Goal: Task Accomplishment & Management: Manage account settings

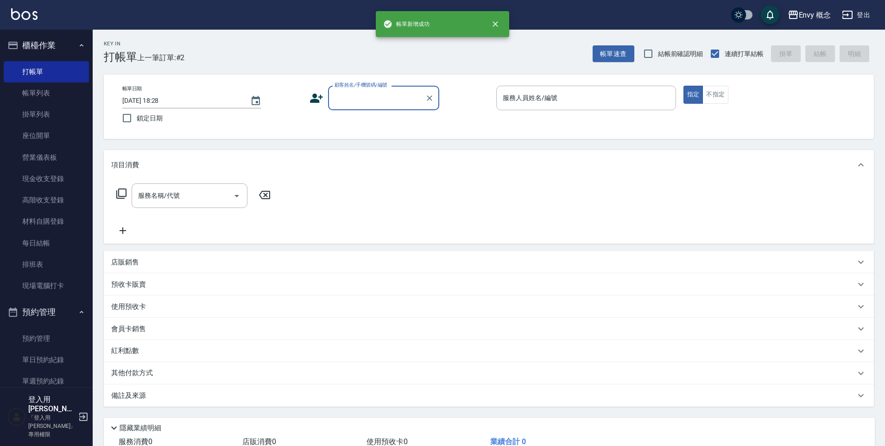
click at [365, 96] on input "顧客姓名/手機號碼/編號" at bounding box center [376, 98] width 89 height 16
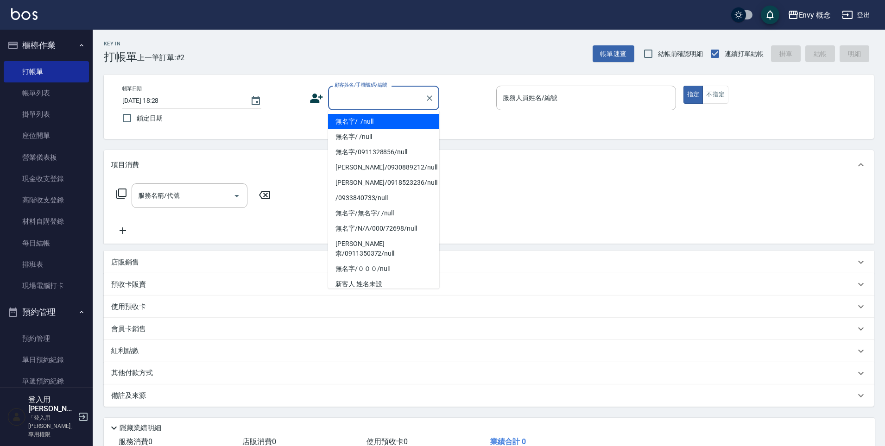
click at [367, 118] on li "無名字/ /null" at bounding box center [383, 121] width 111 height 15
type input "無名字/ /null"
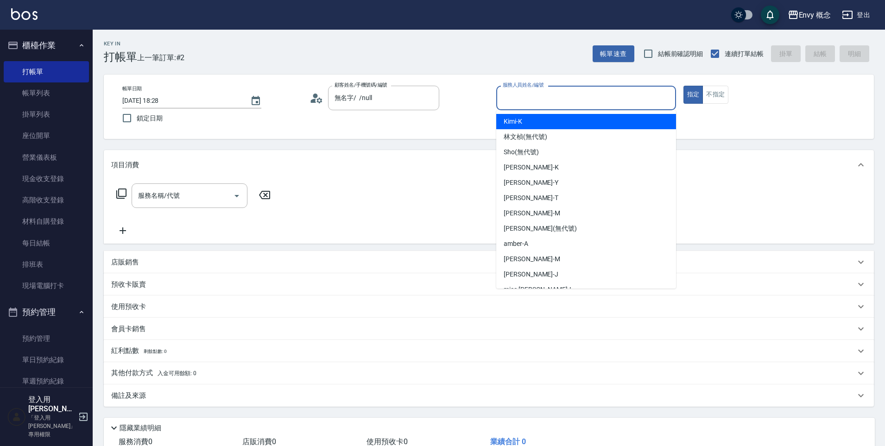
click at [518, 92] on input "服務人員姓名/編號" at bounding box center [585, 98] width 171 height 16
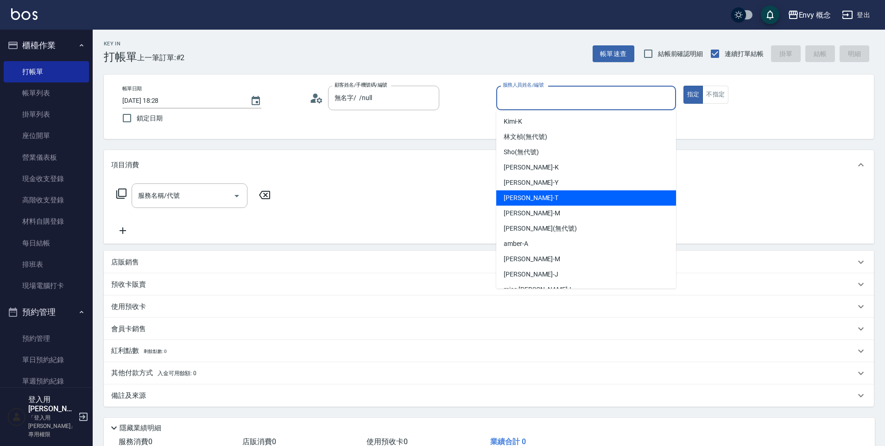
click at [566, 195] on div "[PERSON_NAME]" at bounding box center [586, 197] width 180 height 15
type input "[PERSON_NAME]"
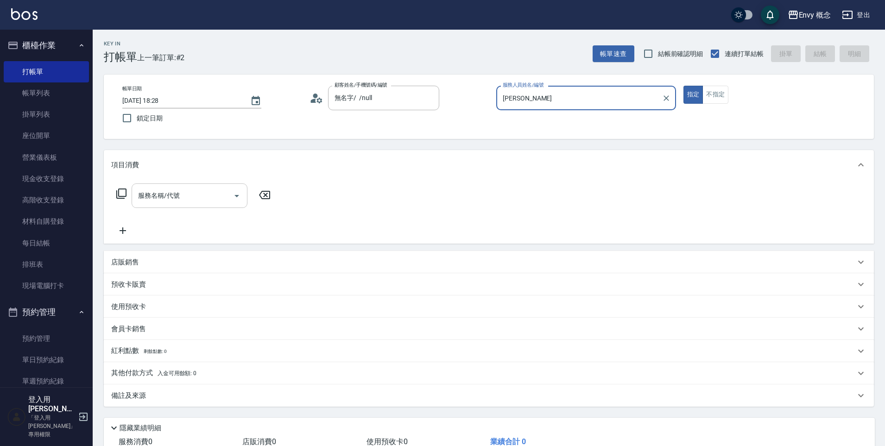
click at [200, 201] on input "服務名稱/代號" at bounding box center [183, 196] width 94 height 16
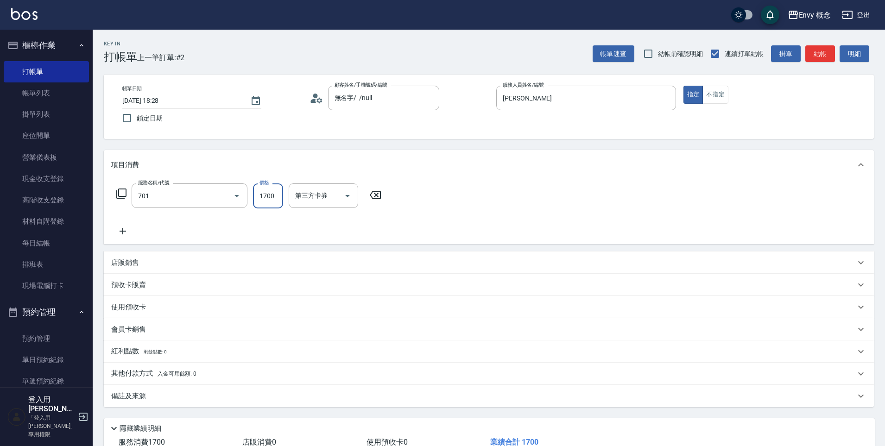
type input "701 染髮(701)"
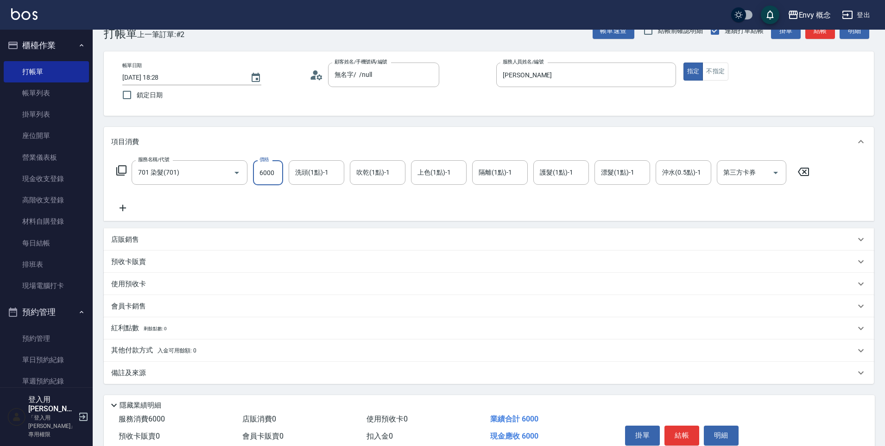
scroll to position [66, 0]
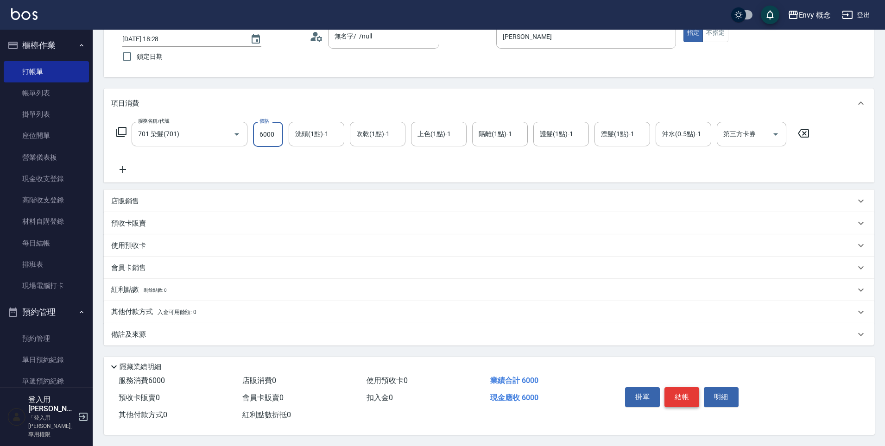
type input "6000"
click at [685, 391] on button "結帳" at bounding box center [681, 396] width 35 height 19
type input "2025/09/25 19:13"
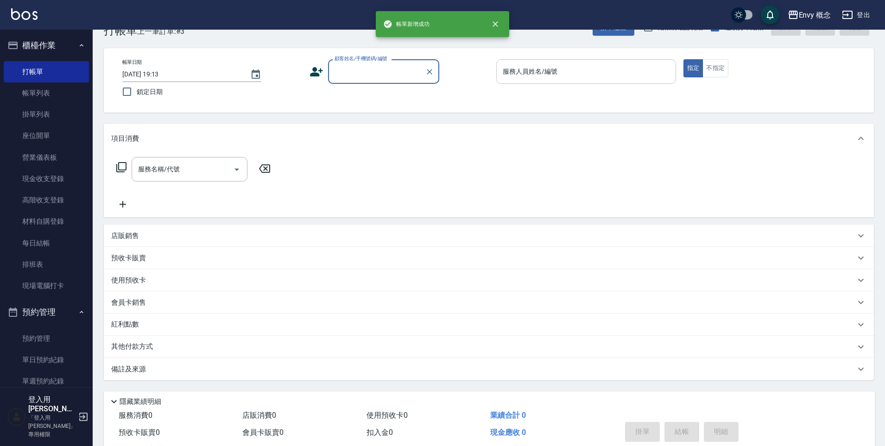
scroll to position [0, 0]
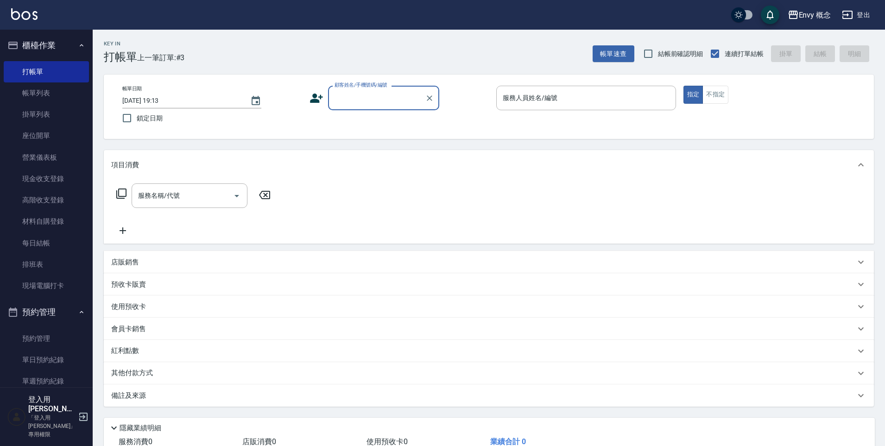
click at [395, 100] on input "顧客姓名/手機號碼/編號" at bounding box center [376, 98] width 89 height 16
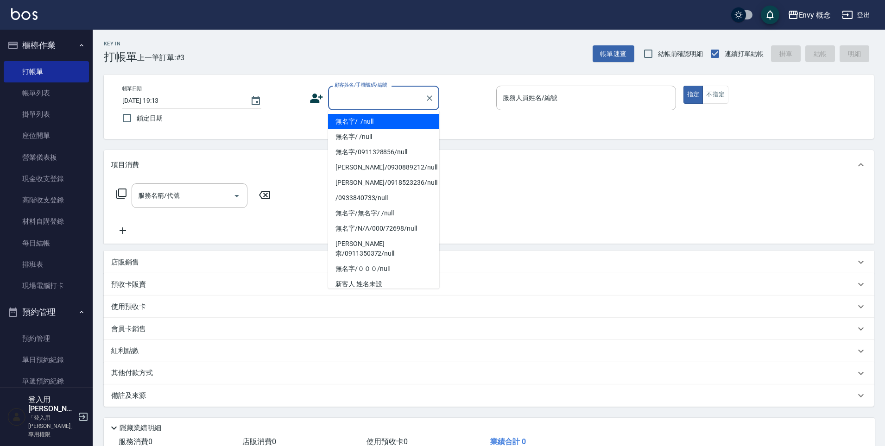
click at [371, 115] on li "無名字/ /null" at bounding box center [383, 121] width 111 height 15
type input "無名字/ /null"
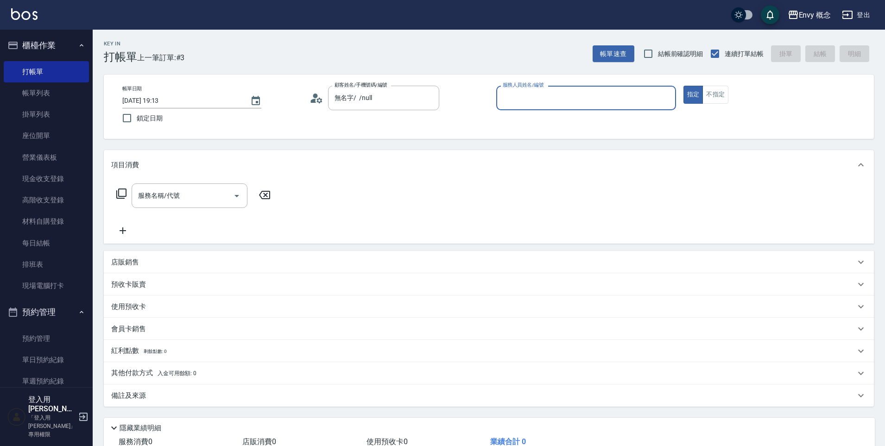
click at [526, 91] on input "服務人員姓名/編號" at bounding box center [585, 98] width 171 height 16
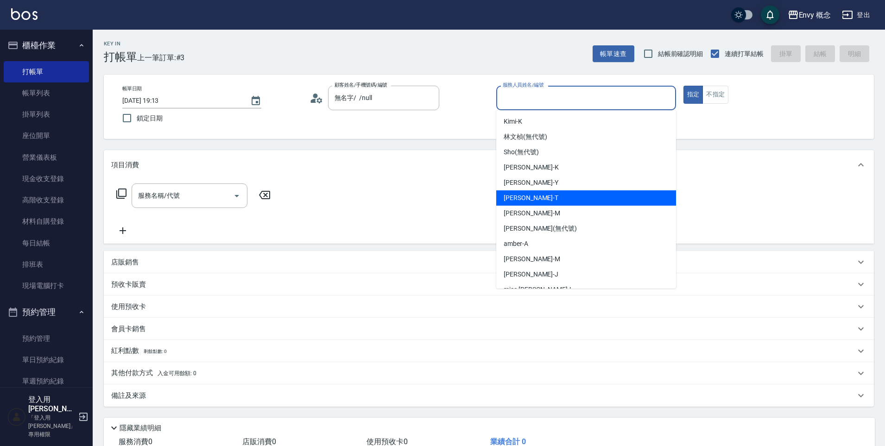
click at [561, 192] on div "Tim -T" at bounding box center [586, 197] width 180 height 15
type input "Tim-T"
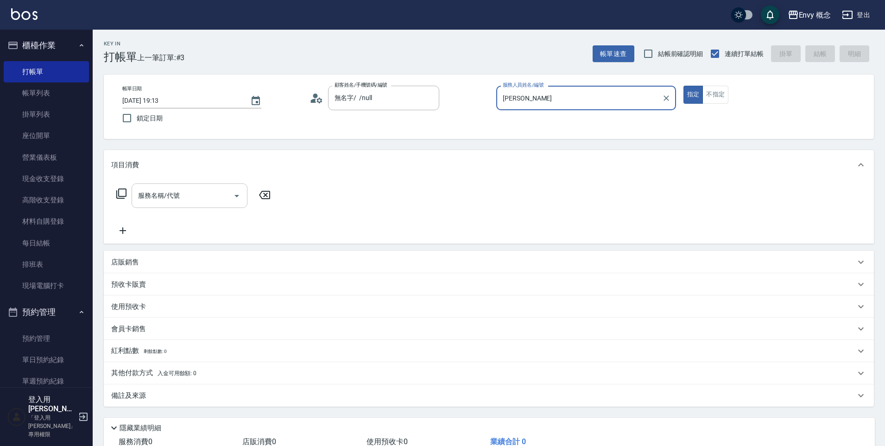
click at [199, 205] on div "服務名稱/代號" at bounding box center [190, 195] width 116 height 25
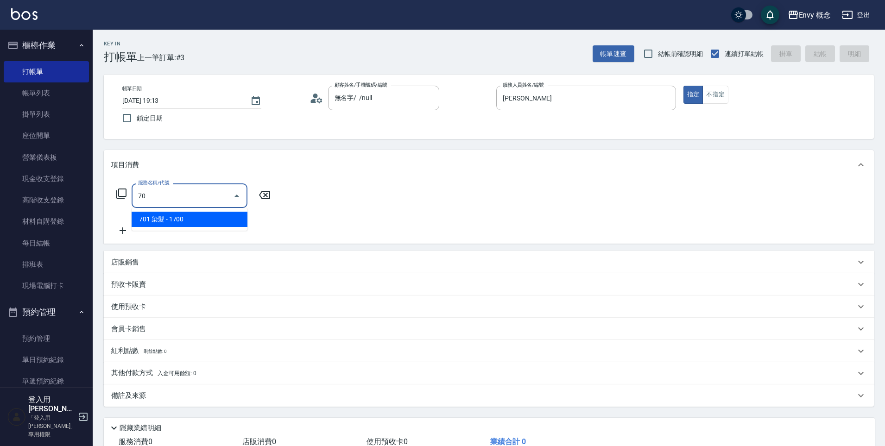
type input "7"
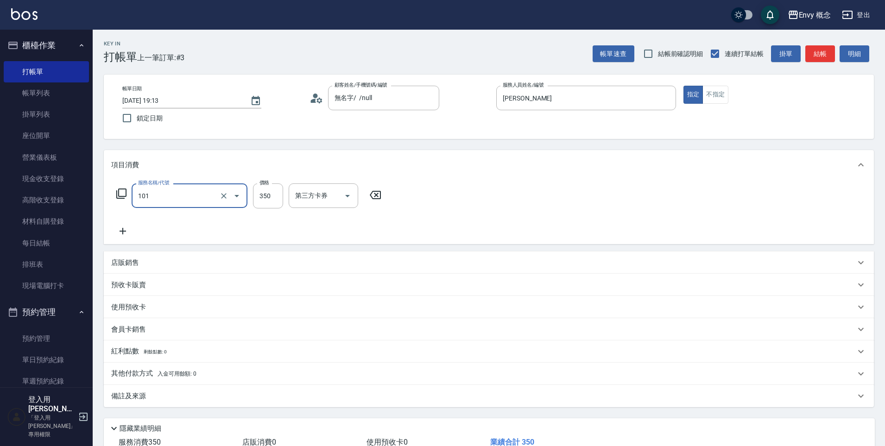
type input "101 基礎髮浴 (101)"
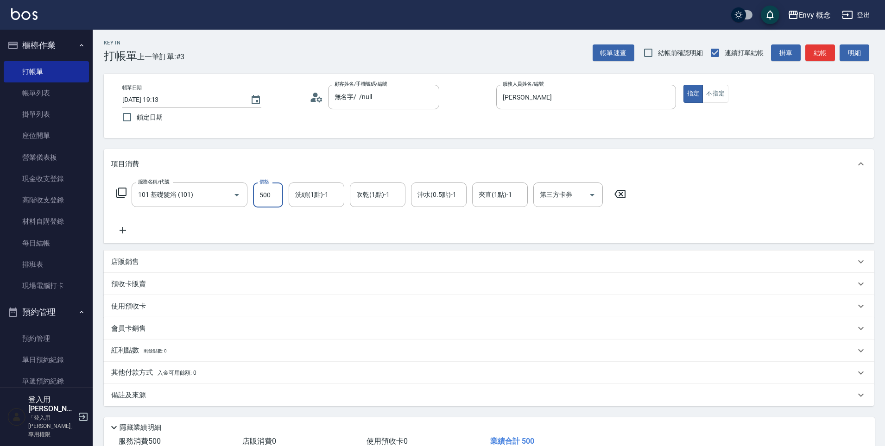
scroll to position [66, 0]
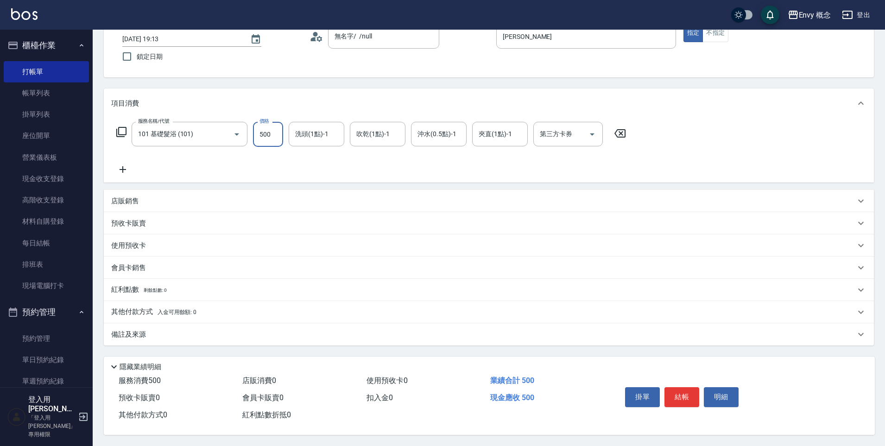
type input "500"
click at [182, 309] on span "入金可用餘額: 0" at bounding box center [177, 312] width 39 height 6
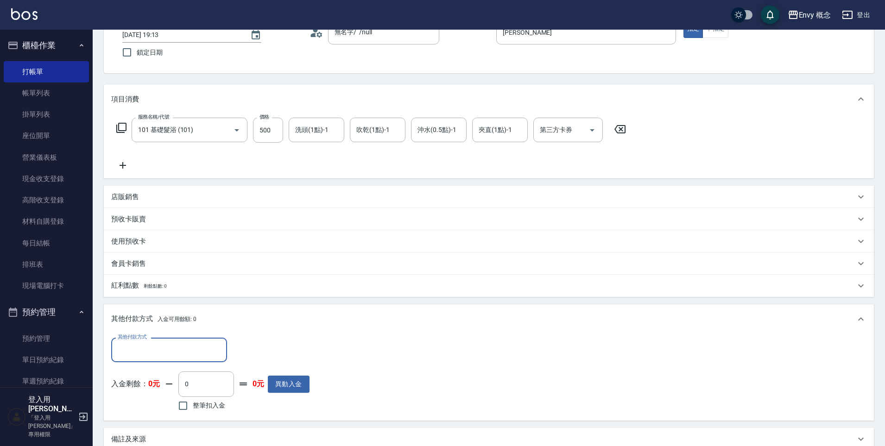
scroll to position [0, 0]
click at [189, 352] on input "其他付款方式" at bounding box center [168, 350] width 107 height 16
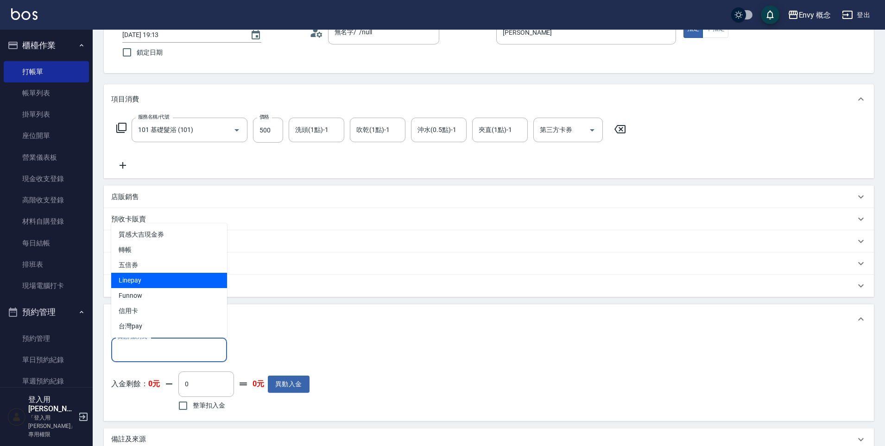
click at [171, 278] on span "Linepay" at bounding box center [169, 280] width 116 height 15
type input "Linepay"
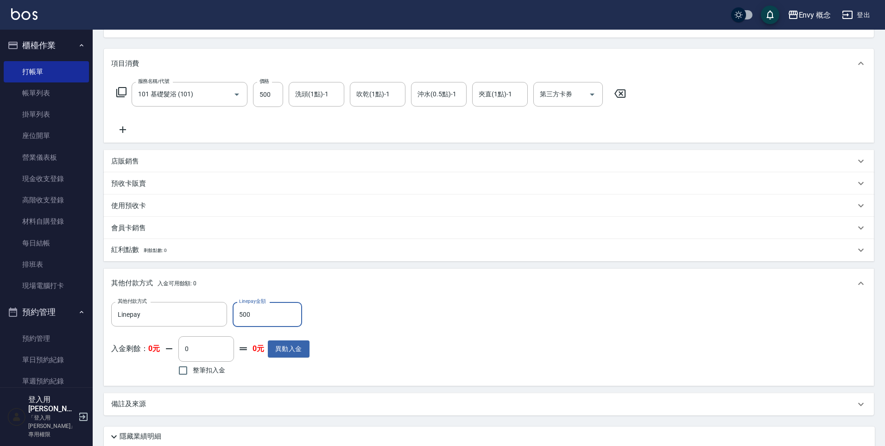
scroll to position [176, 0]
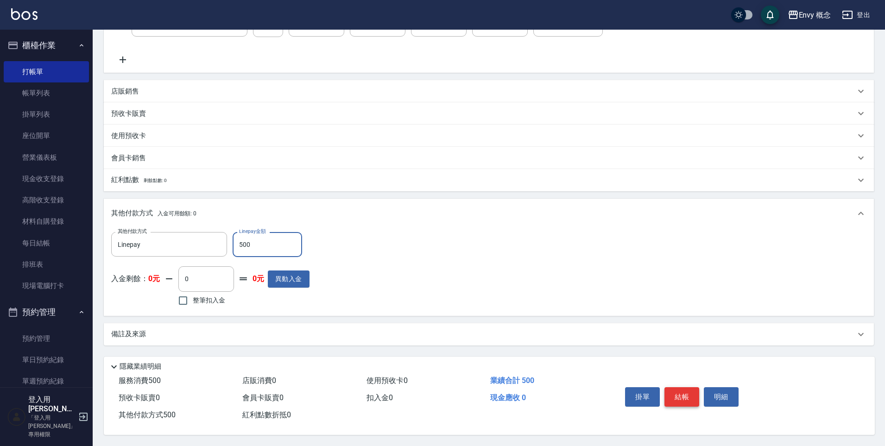
type input "500"
click at [676, 391] on button "結帳" at bounding box center [681, 396] width 35 height 19
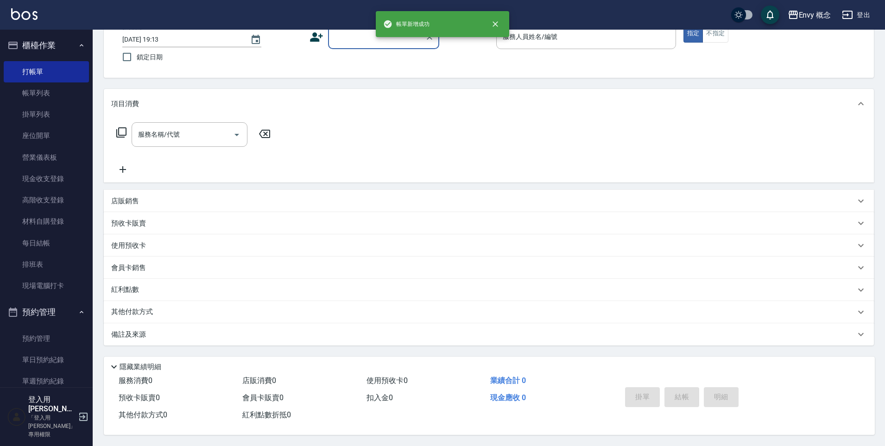
scroll to position [0, 0]
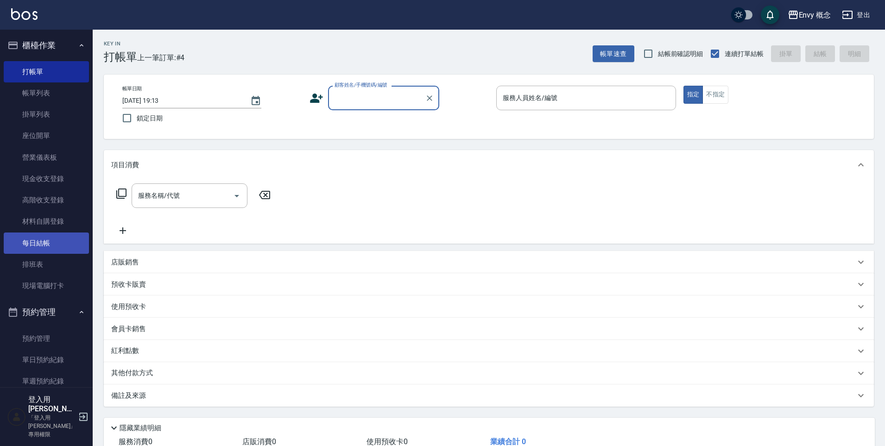
click at [50, 243] on link "每日結帳" at bounding box center [46, 243] width 85 height 21
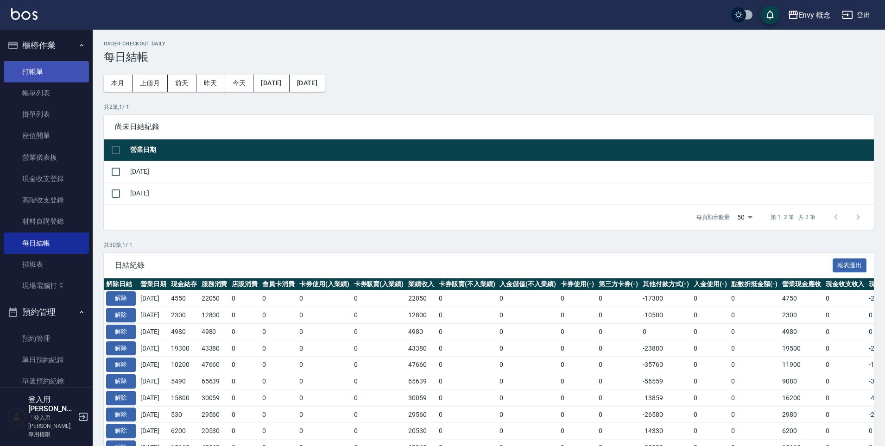
click at [44, 72] on link "打帳單" at bounding box center [46, 71] width 85 height 21
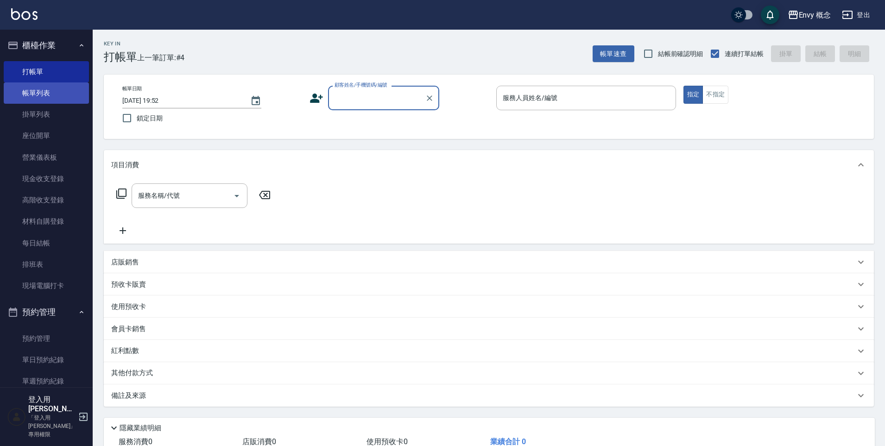
drag, startPoint x: 19, startPoint y: 89, endPoint x: 45, endPoint y: 95, distance: 26.3
click at [19, 89] on link "帳單列表" at bounding box center [46, 92] width 85 height 21
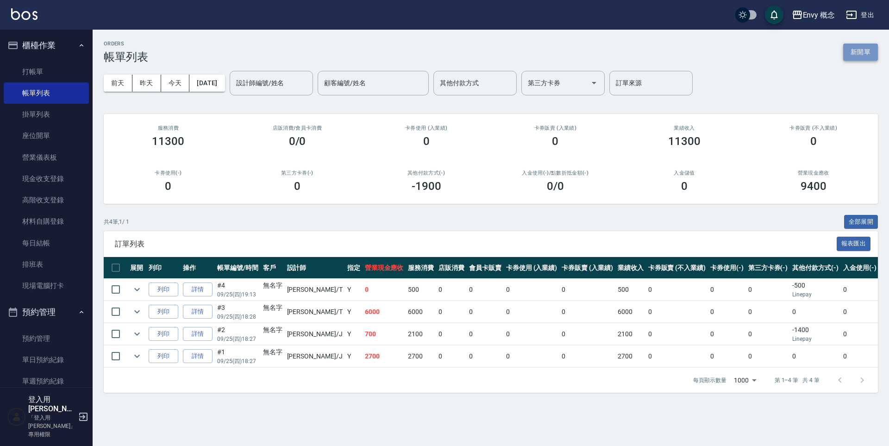
click at [859, 52] on button "新開單" at bounding box center [861, 52] width 35 height 17
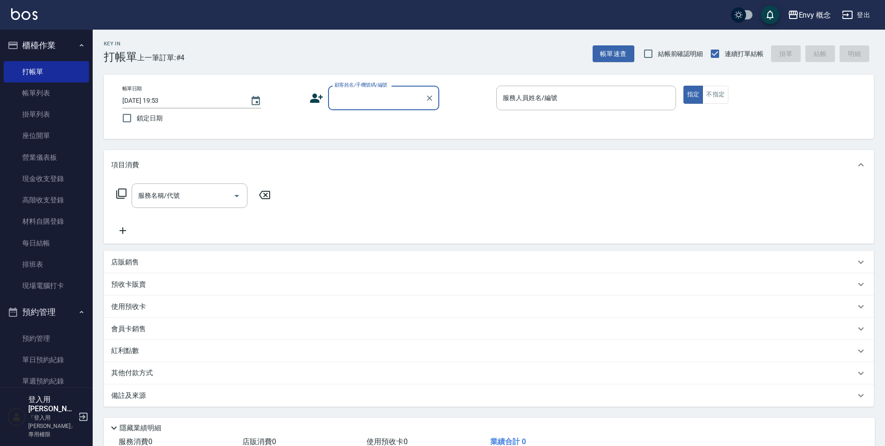
click at [391, 104] on input "顧客姓名/手機號碼/編號" at bounding box center [376, 98] width 89 height 16
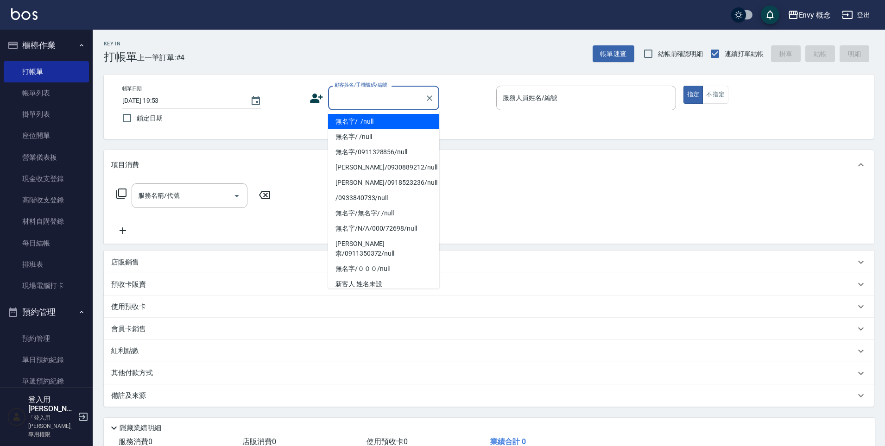
drag, startPoint x: 392, startPoint y: 124, endPoint x: 540, endPoint y: 99, distance: 149.8
click at [392, 124] on li "無名字/ /null" at bounding box center [383, 121] width 111 height 15
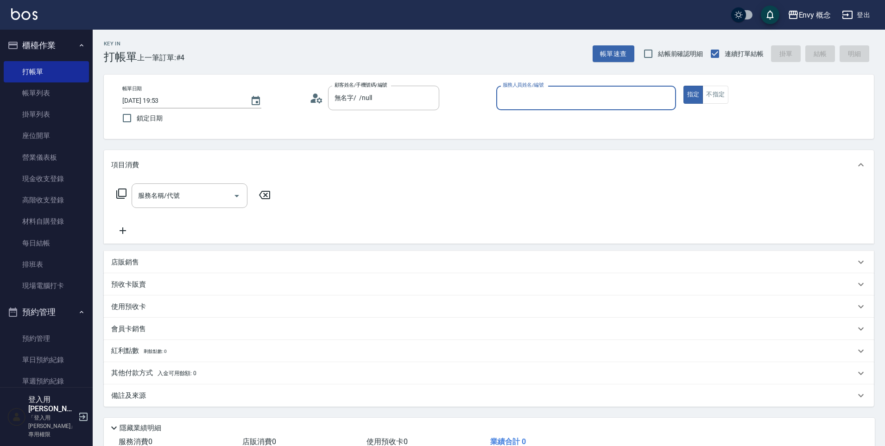
type input "無名字/ /null"
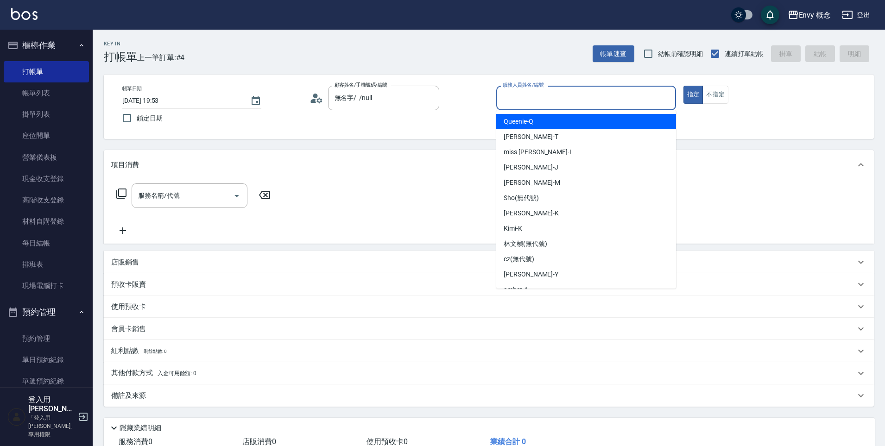
click at [551, 92] on input "服務人員姓名/編號" at bounding box center [585, 98] width 171 height 16
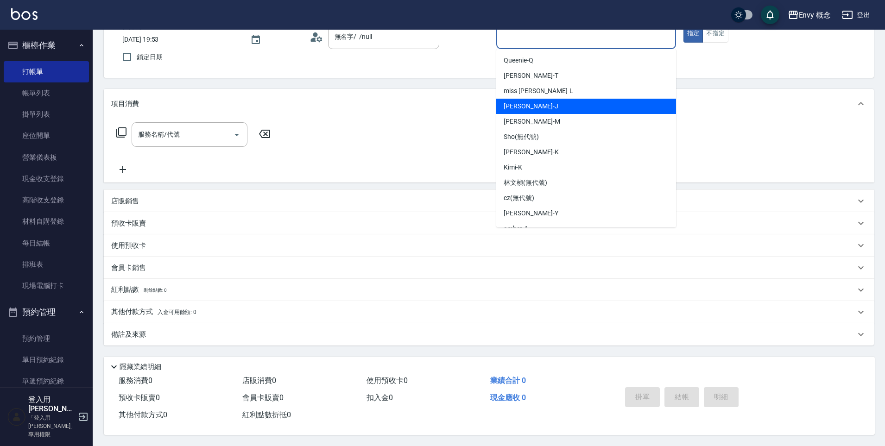
click at [546, 106] on div "Jessie -J" at bounding box center [586, 106] width 180 height 15
type input "Jessie-J"
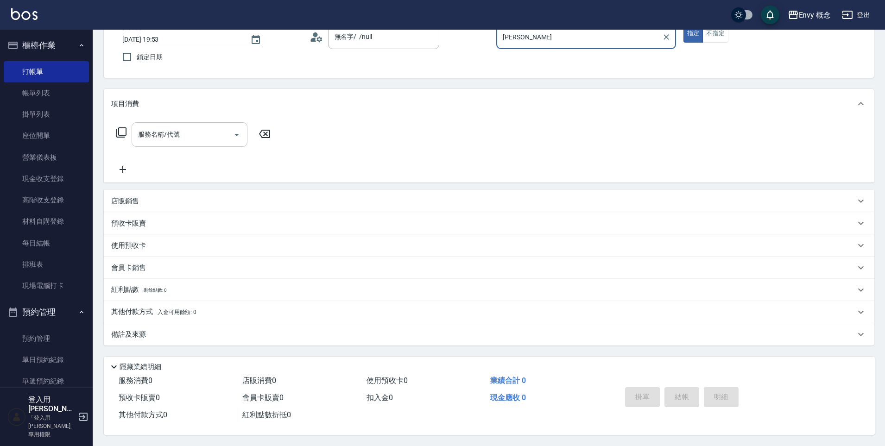
click at [215, 137] on input "服務名稱/代號" at bounding box center [183, 134] width 94 height 16
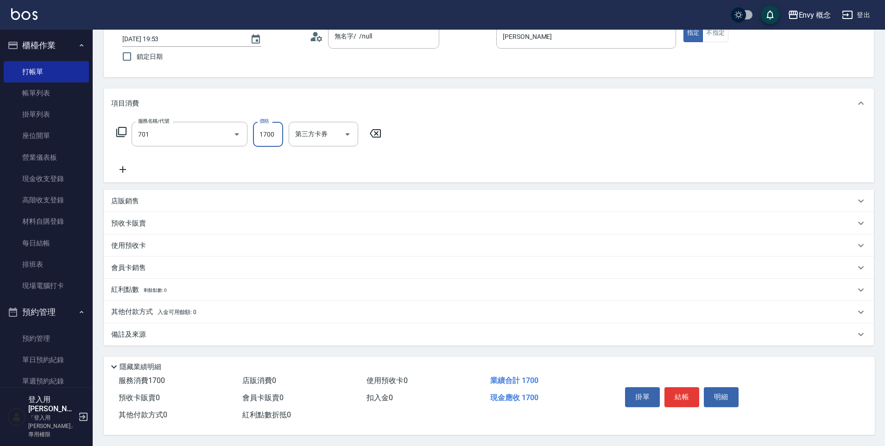
type input "701 染髮(701)"
type input "3000"
click at [673, 391] on button "結帳" at bounding box center [681, 396] width 35 height 19
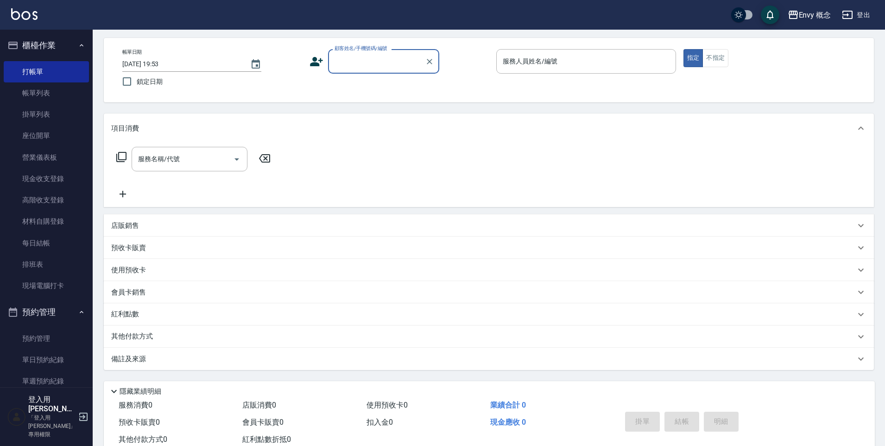
scroll to position [0, 0]
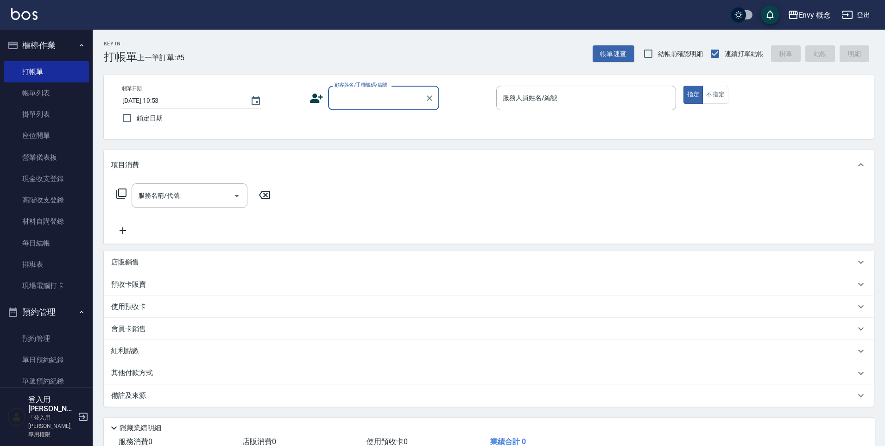
click at [377, 96] on input "顧客姓名/手機號碼/編號" at bounding box center [376, 98] width 89 height 16
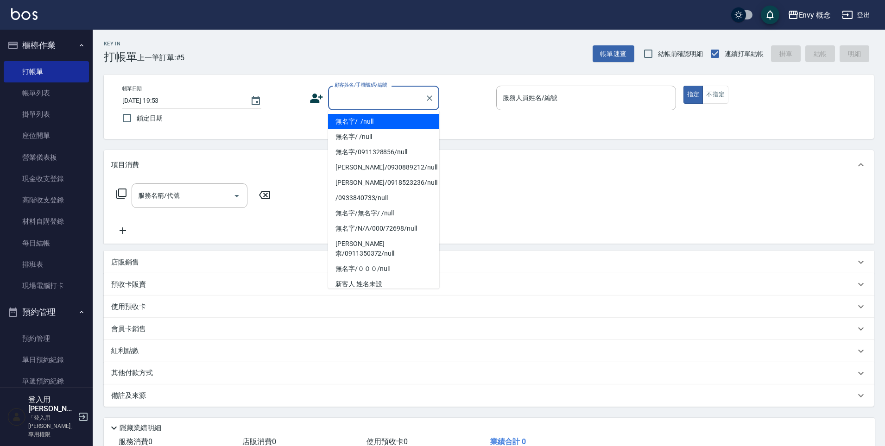
click at [382, 120] on li "無名字/ /null" at bounding box center [383, 121] width 111 height 15
type input "無名字/ /null"
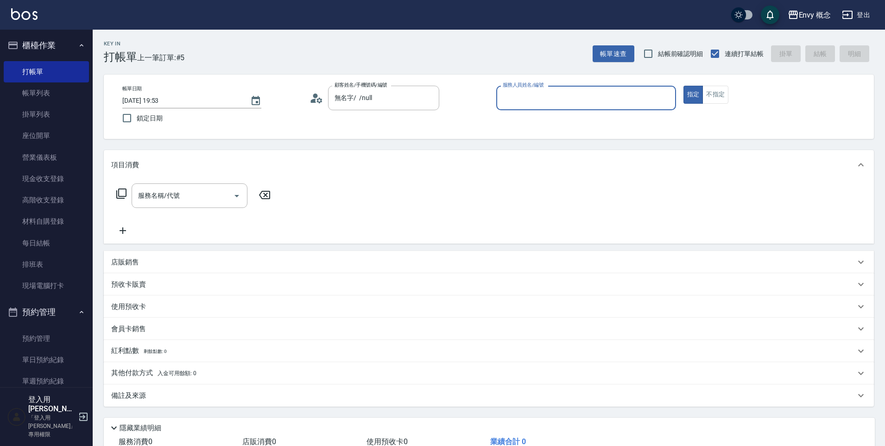
click at [524, 101] on input "服務人員姓名/編號" at bounding box center [585, 98] width 171 height 16
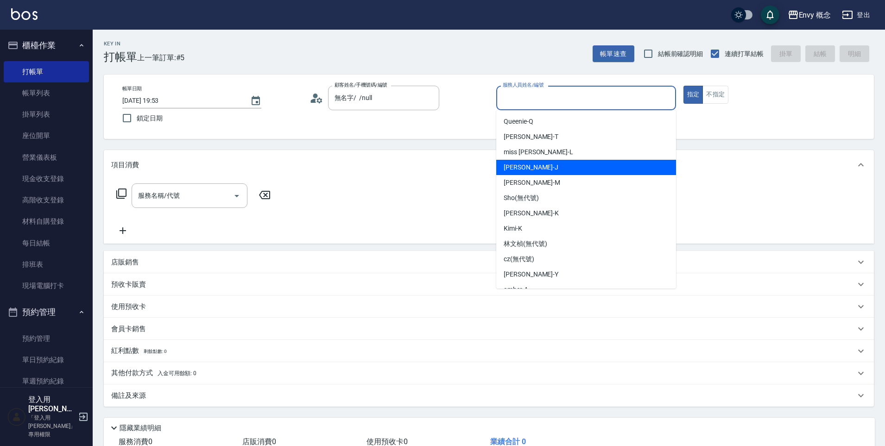
click at [518, 170] on span "Jessie -J" at bounding box center [531, 168] width 55 height 10
type input "Jessie-J"
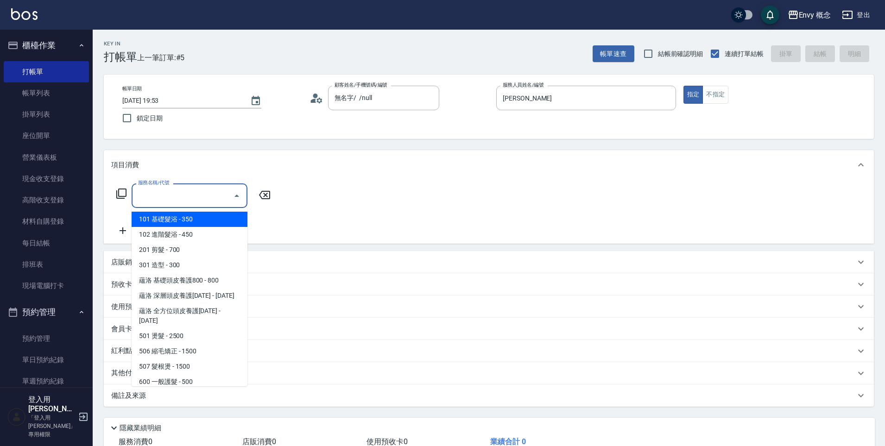
click at [219, 195] on input "服務名稱/代號" at bounding box center [183, 196] width 94 height 16
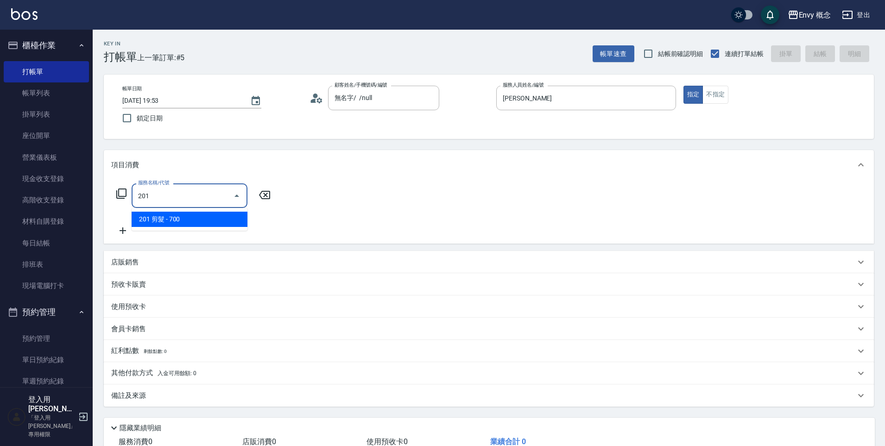
type input "201 剪髮(201)"
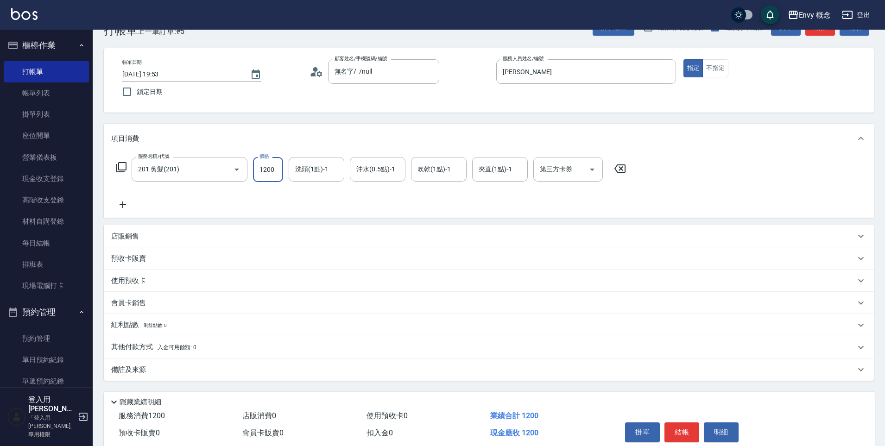
scroll to position [66, 0]
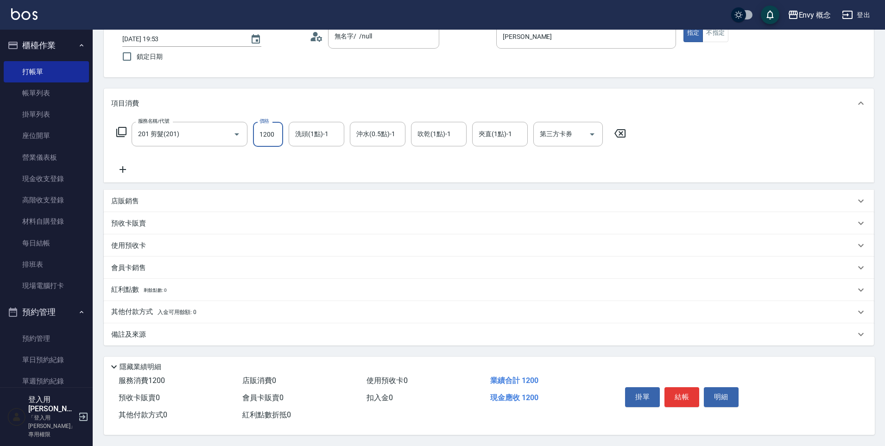
type input "1200"
click at [186, 309] on span "入金可用餘額: 0" at bounding box center [177, 312] width 39 height 6
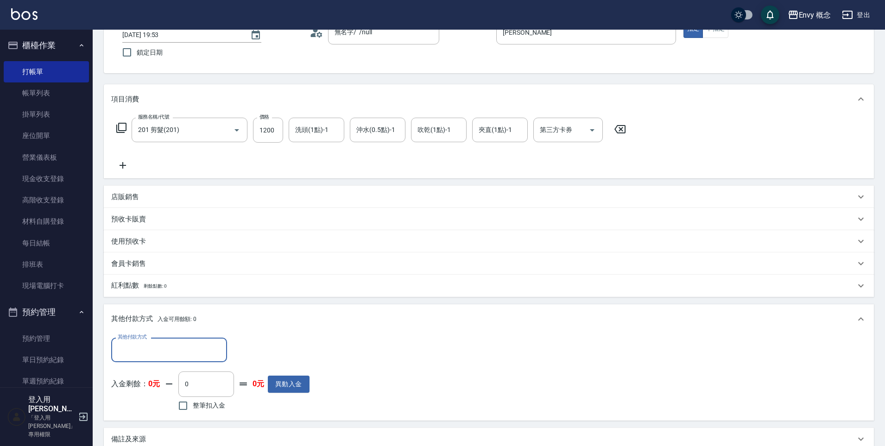
scroll to position [0, 0]
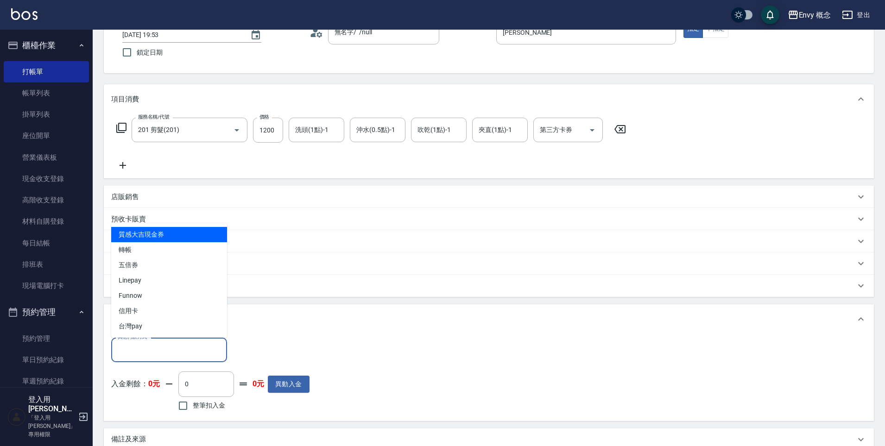
click at [188, 352] on input "其他付款方式" at bounding box center [168, 350] width 107 height 16
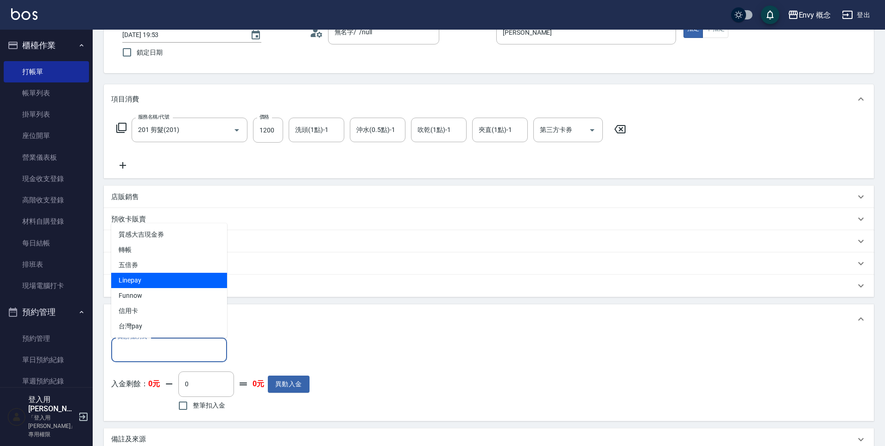
click at [154, 278] on span "Linepay" at bounding box center [169, 280] width 116 height 15
type input "Linepay"
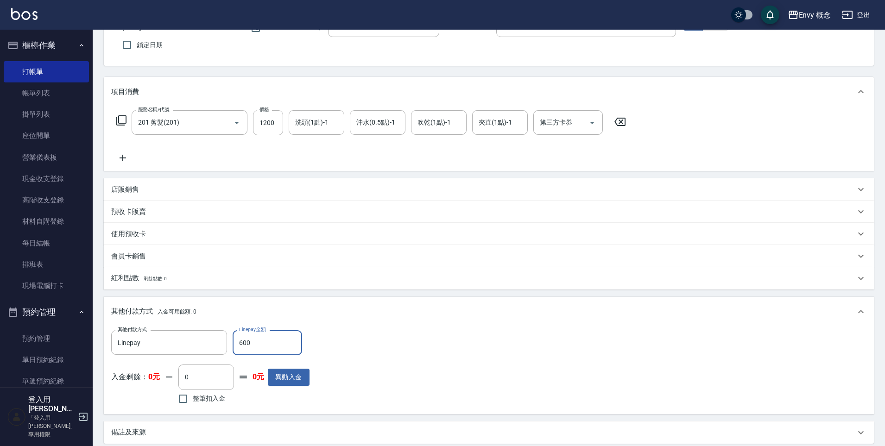
scroll to position [176, 0]
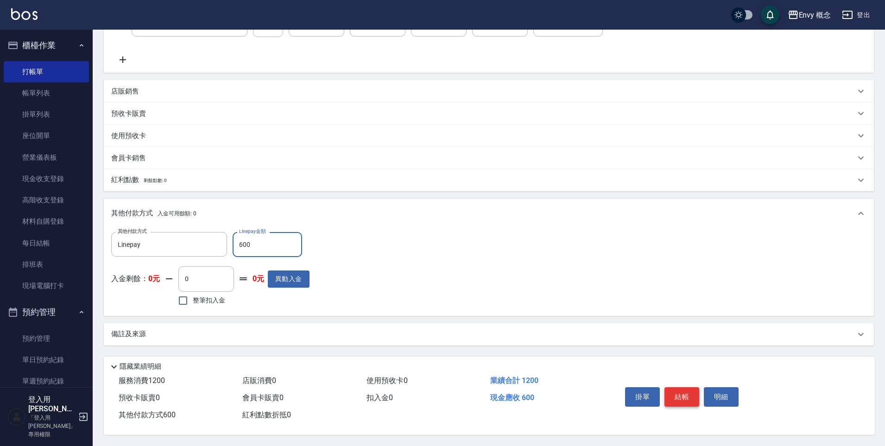
type input "600"
click at [678, 387] on button "結帳" at bounding box center [681, 396] width 35 height 19
type input "2025/09/25 19:56"
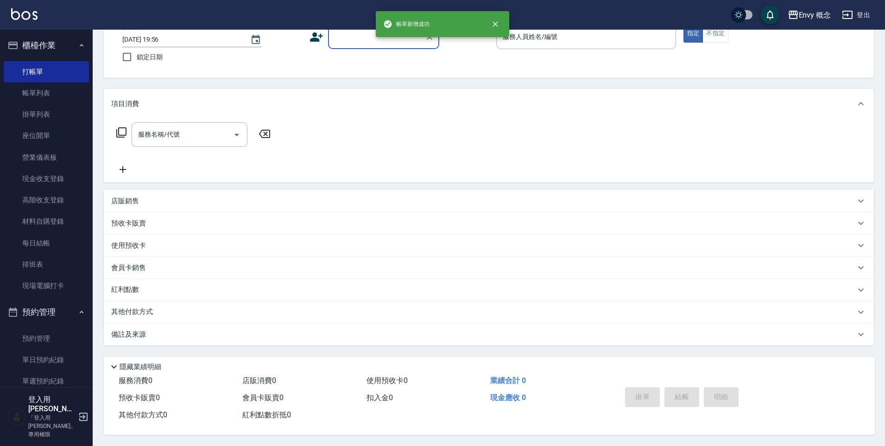
scroll to position [0, 0]
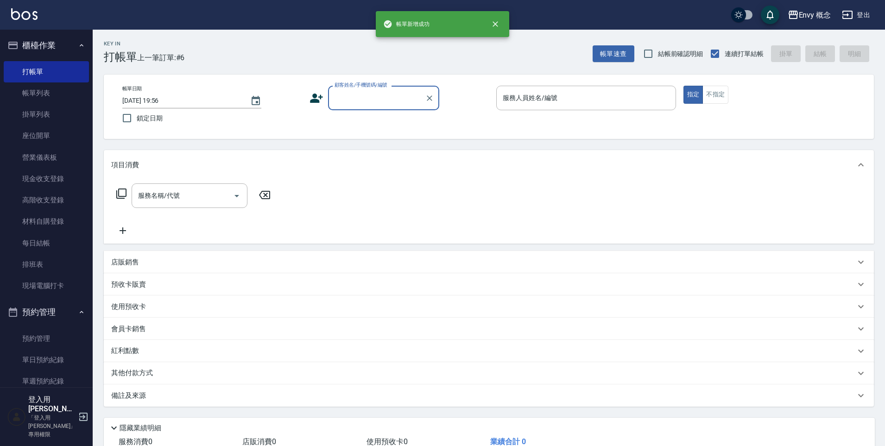
drag, startPoint x: 366, startPoint y: 94, endPoint x: 366, endPoint y: 99, distance: 5.2
click at [366, 94] on input "顧客姓名/手機號碼/編號" at bounding box center [376, 98] width 89 height 16
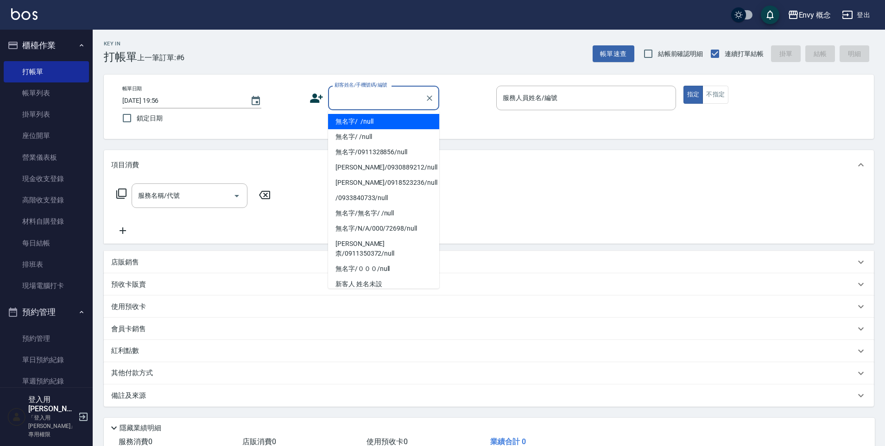
drag, startPoint x: 372, startPoint y: 123, endPoint x: 548, endPoint y: 123, distance: 176.0
click at [372, 122] on li "無名字/ /null" at bounding box center [383, 121] width 111 height 15
type input "無名字/ /null"
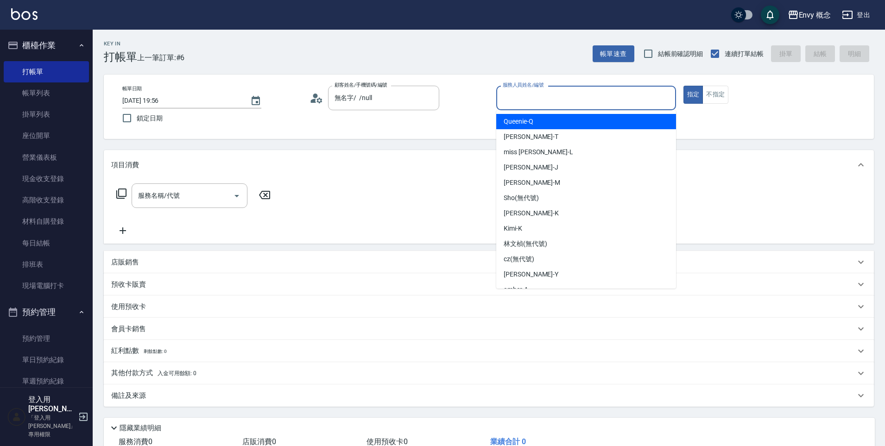
click at [568, 104] on input "服務人員姓名/編號" at bounding box center [585, 98] width 171 height 16
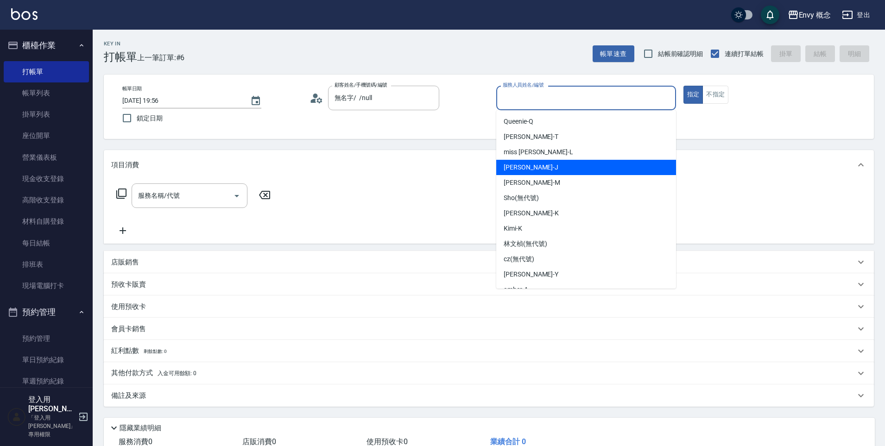
click at [544, 172] on div "Jessie -J" at bounding box center [586, 167] width 180 height 15
type input "Jessie-J"
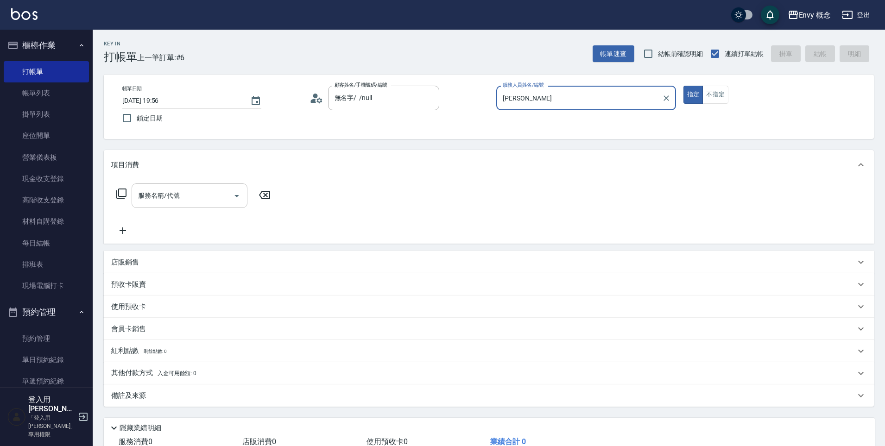
click at [186, 188] on input "服務名稱/代號" at bounding box center [183, 196] width 94 height 16
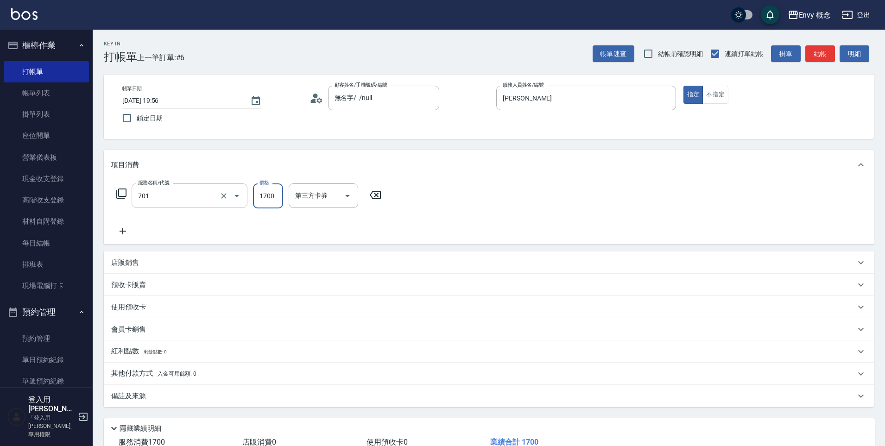
type input "701 染髮(701)"
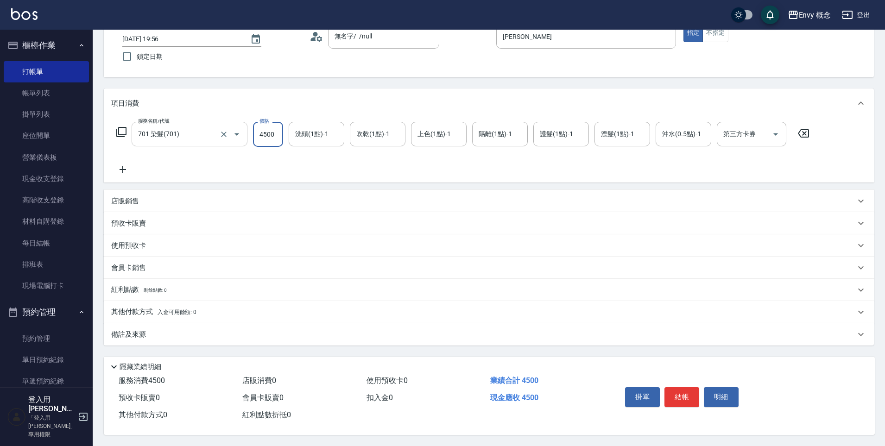
scroll to position [66, 0]
type input "4500"
click at [196, 307] on div "其他付款方式 入金可用餘額: 0" at bounding box center [483, 312] width 744 height 10
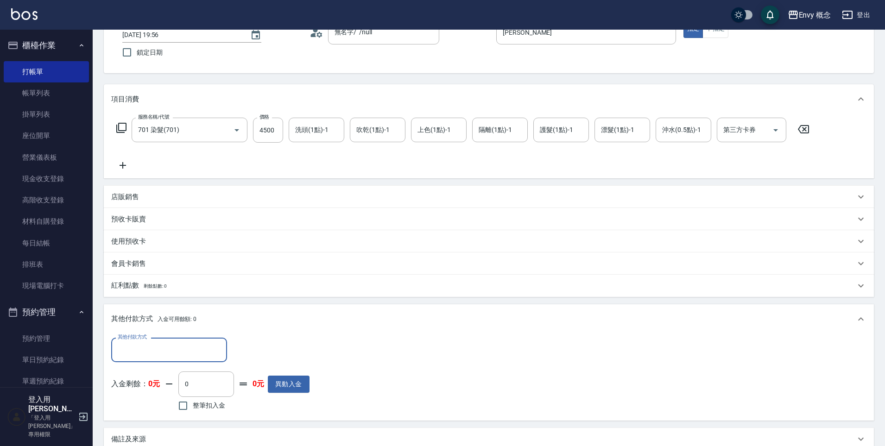
scroll to position [0, 0]
click at [182, 338] on div "其他付款方式" at bounding box center [169, 350] width 116 height 25
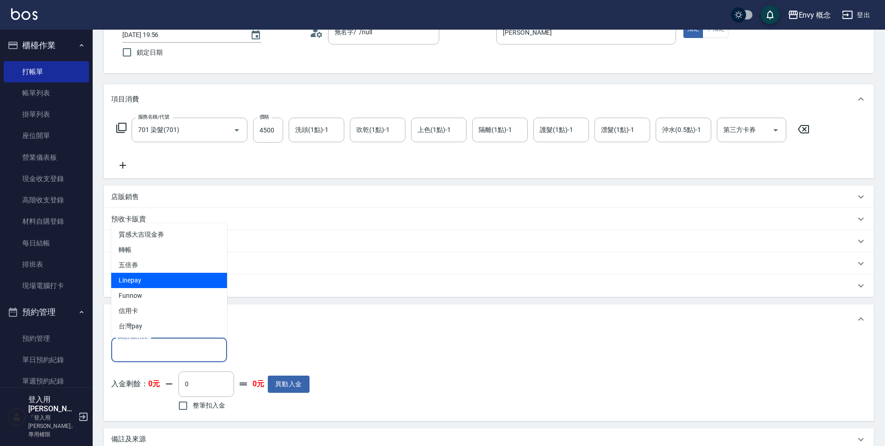
click at [157, 280] on span "Linepay" at bounding box center [169, 280] width 116 height 15
type input "Linepay"
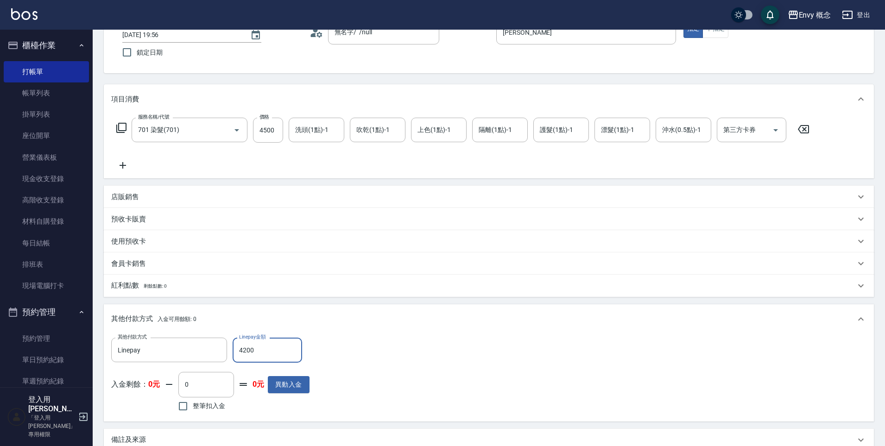
scroll to position [176, 0]
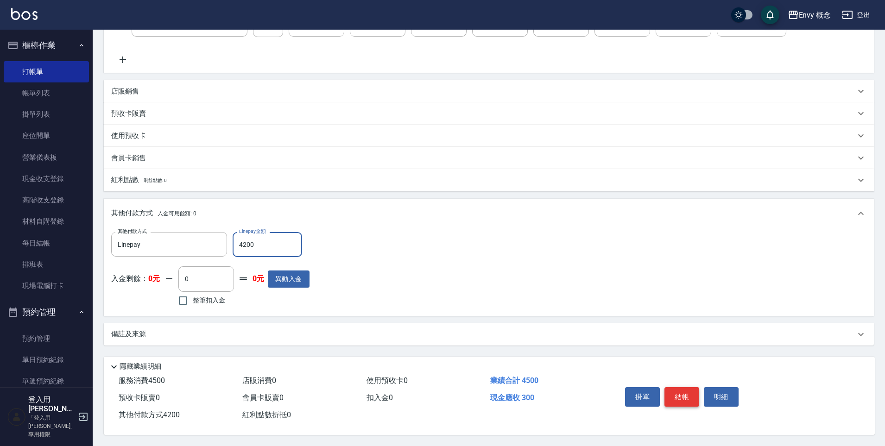
type input "4200"
click at [678, 389] on button "結帳" at bounding box center [681, 396] width 35 height 19
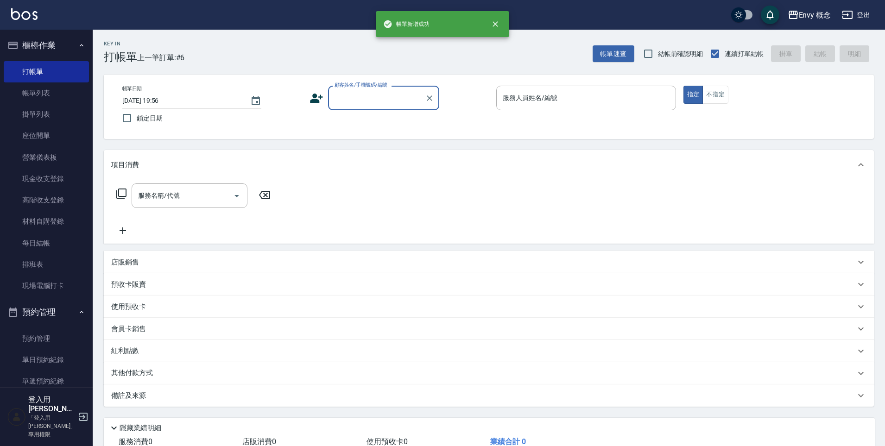
scroll to position [0, 0]
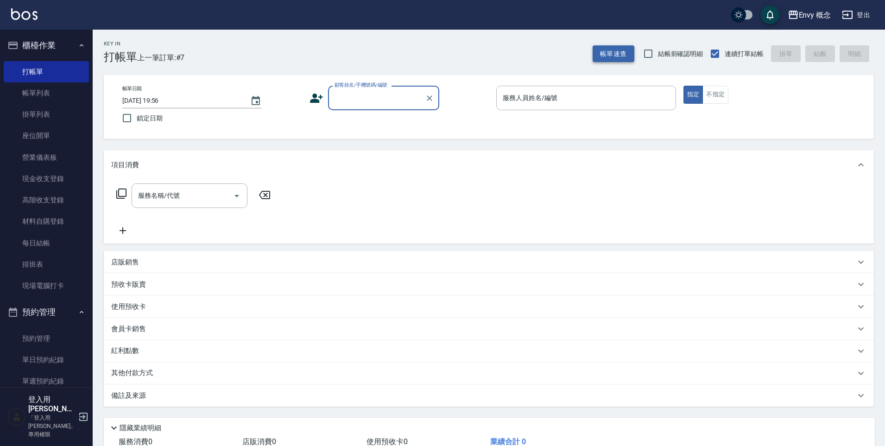
click at [606, 55] on button "帳單速查" at bounding box center [614, 53] width 42 height 17
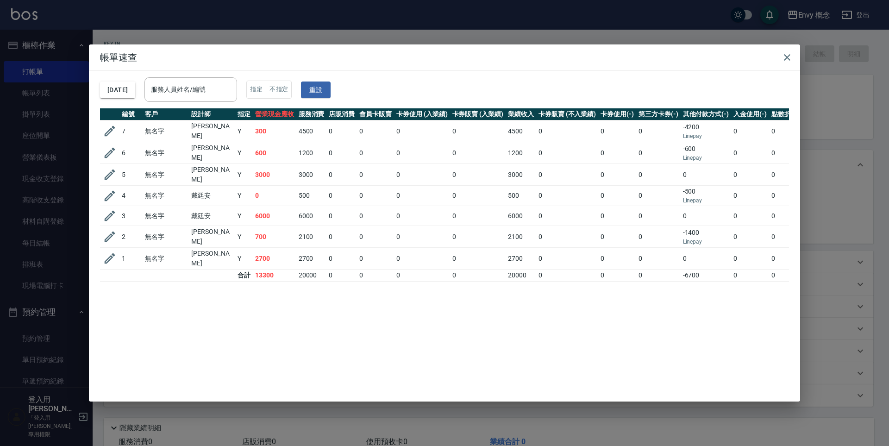
click at [387, 49] on h2 "帳單速查" at bounding box center [445, 57] width 712 height 26
click at [789, 57] on icon "button" at bounding box center [787, 57] width 11 height 11
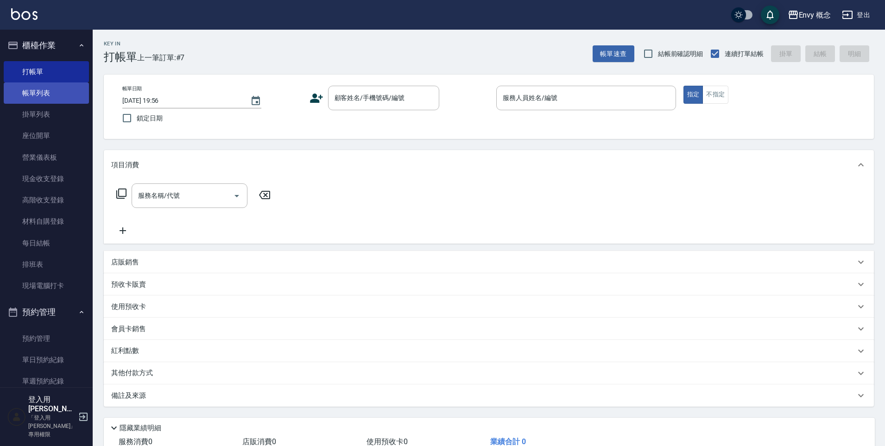
click at [23, 92] on link "帳單列表" at bounding box center [46, 92] width 85 height 21
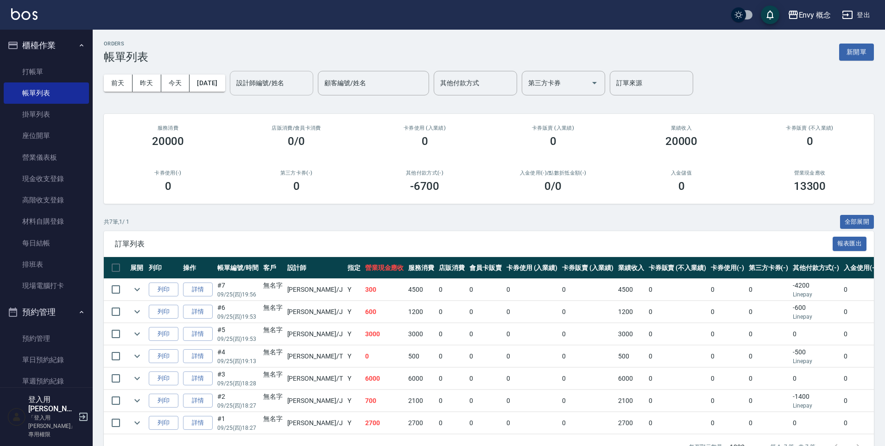
click at [277, 87] on input "設計師編號/姓名" at bounding box center [271, 83] width 75 height 16
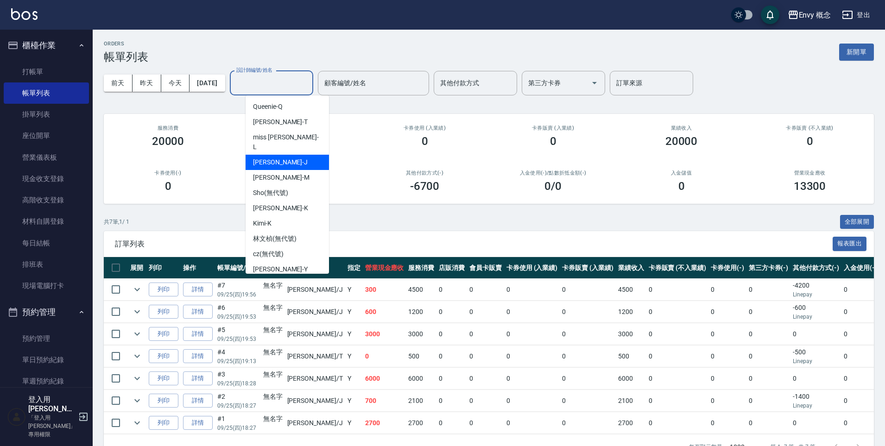
click at [286, 155] on div "Jessie -J" at bounding box center [287, 162] width 83 height 15
type input "Jessie-J"
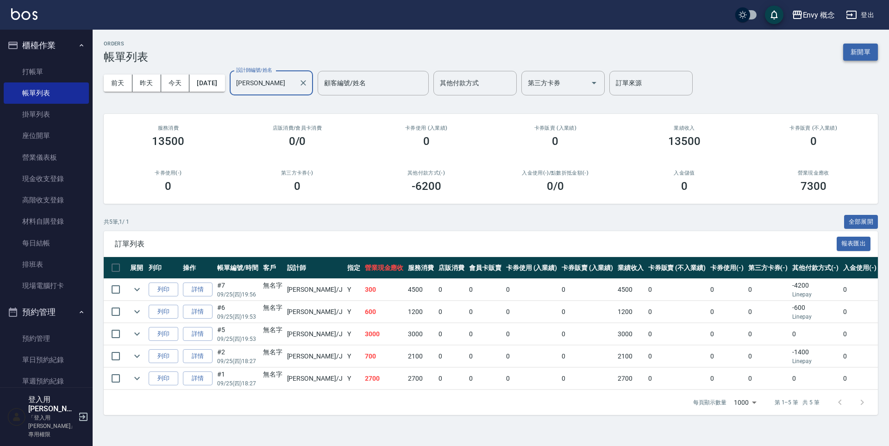
click at [860, 52] on button "新開單" at bounding box center [861, 52] width 35 height 17
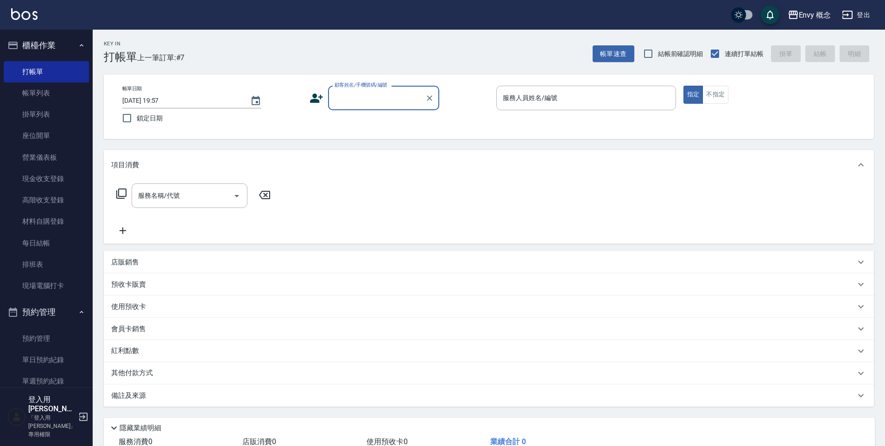
click at [352, 93] on input "顧客姓名/手機號碼/編號" at bounding box center [376, 98] width 89 height 16
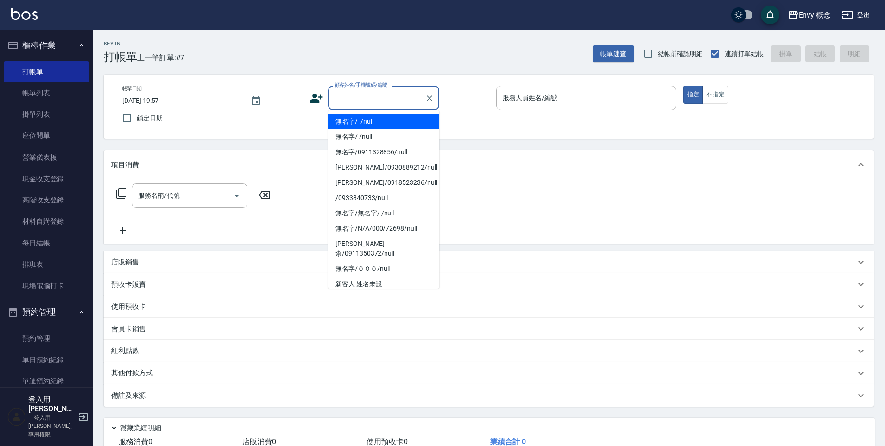
click at [382, 123] on li "無名字/ /null" at bounding box center [383, 121] width 111 height 15
type input "無名字/ /null"
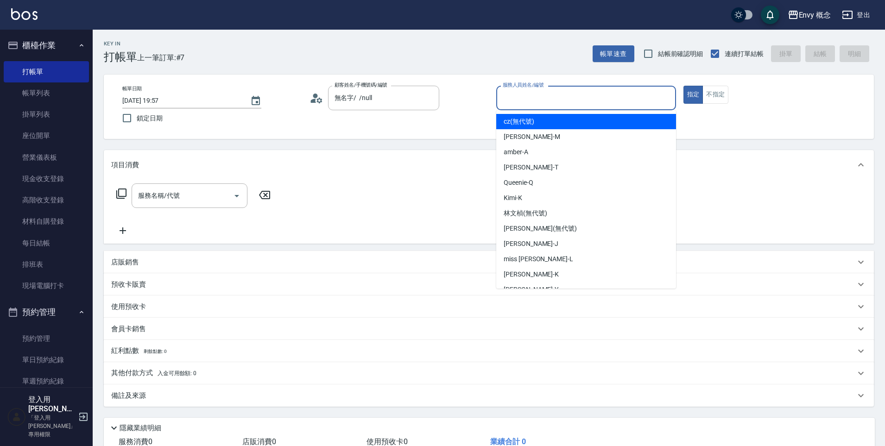
click at [511, 100] on input "服務人員姓名/編號" at bounding box center [585, 98] width 171 height 16
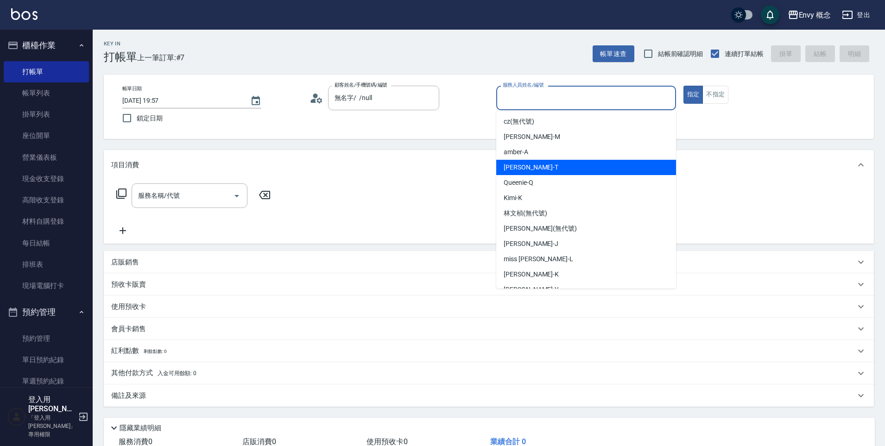
click at [537, 162] on div "Tim -T" at bounding box center [586, 167] width 180 height 15
type input "Tim-T"
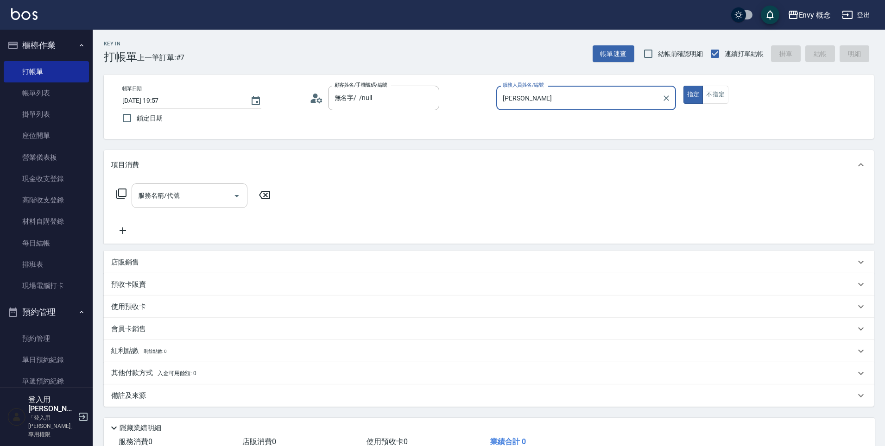
click at [189, 190] on input "服務名稱/代號" at bounding box center [183, 196] width 94 height 16
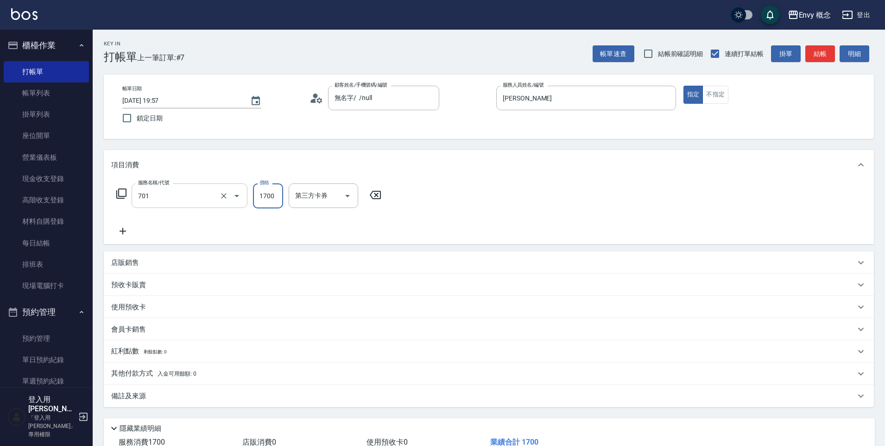
type input "701 染髮(701)"
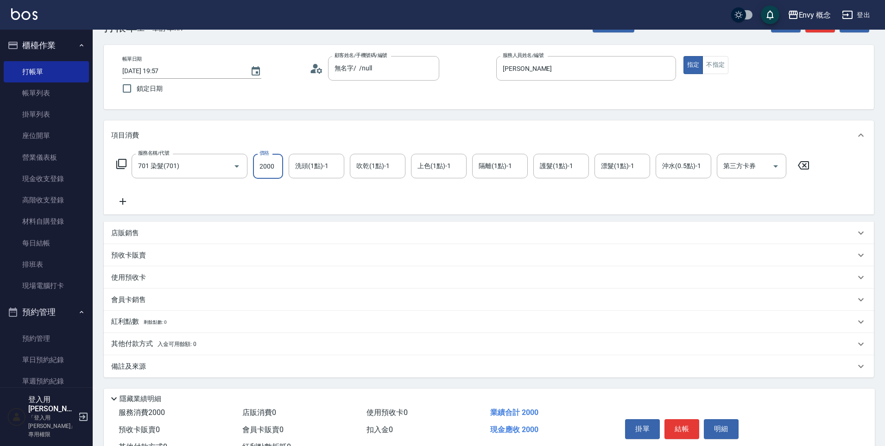
scroll to position [66, 0]
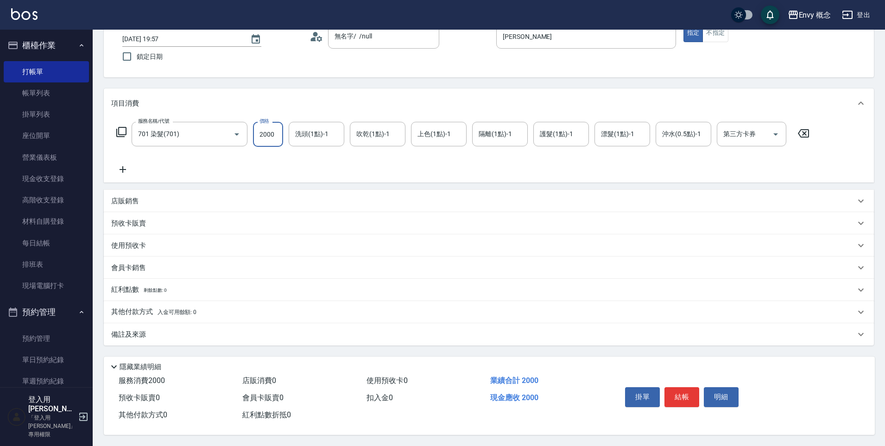
type input "2000"
click at [188, 309] on span "入金可用餘額: 0" at bounding box center [177, 312] width 39 height 6
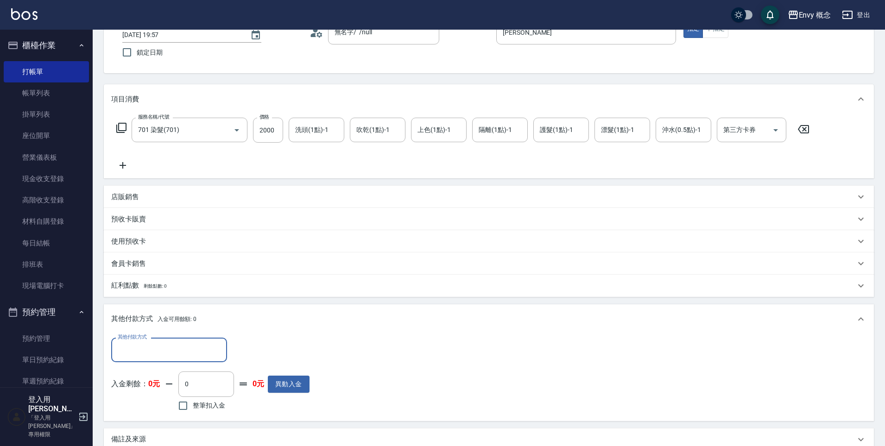
scroll to position [0, 0]
drag, startPoint x: 198, startPoint y: 347, endPoint x: 197, endPoint y: 340, distance: 7.5
click at [198, 347] on input "其他付款方式" at bounding box center [168, 350] width 107 height 16
click at [177, 306] on span "信用卡" at bounding box center [169, 310] width 116 height 15
type input "信用卡"
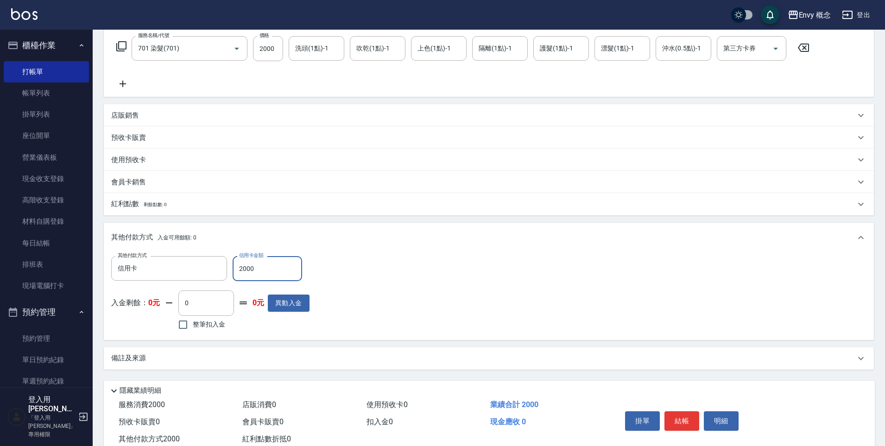
scroll to position [176, 0]
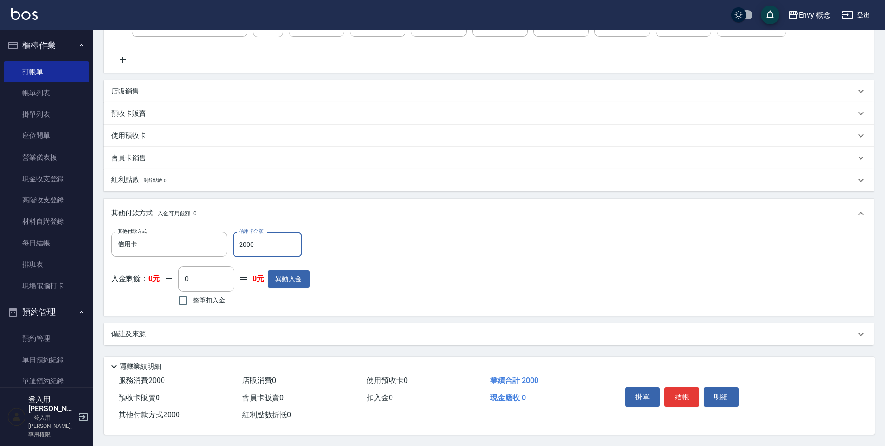
type input "2000"
click at [675, 390] on button "結帳" at bounding box center [681, 396] width 35 height 19
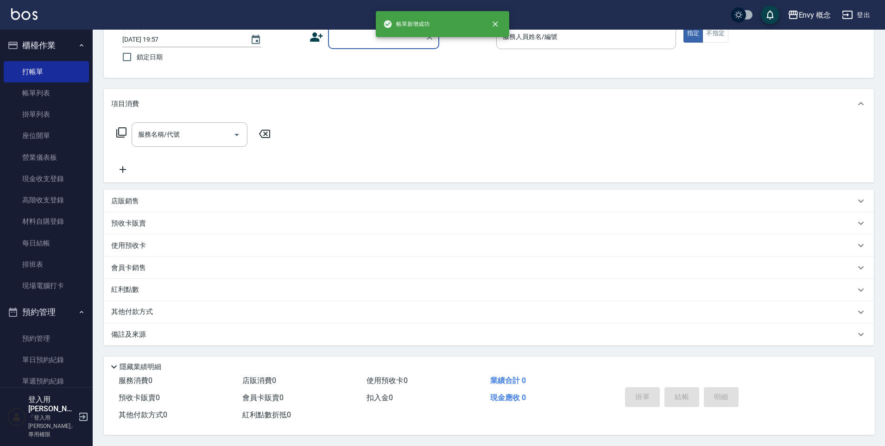
scroll to position [0, 0]
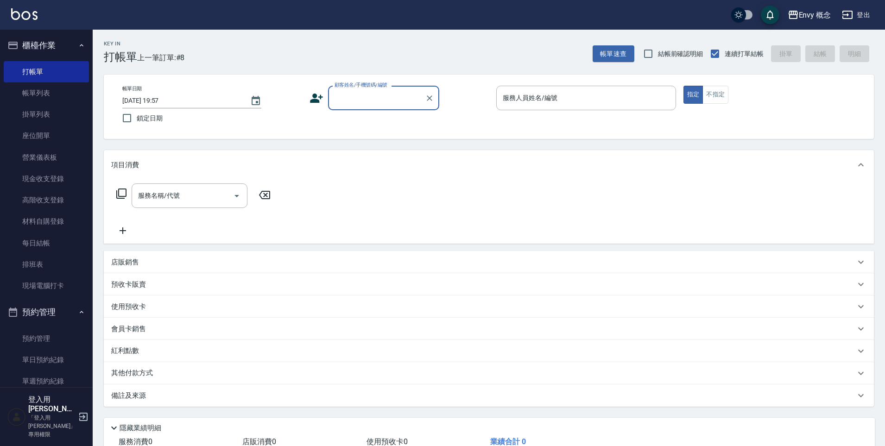
click at [367, 94] on input "顧客姓名/手機號碼/編號" at bounding box center [376, 98] width 89 height 16
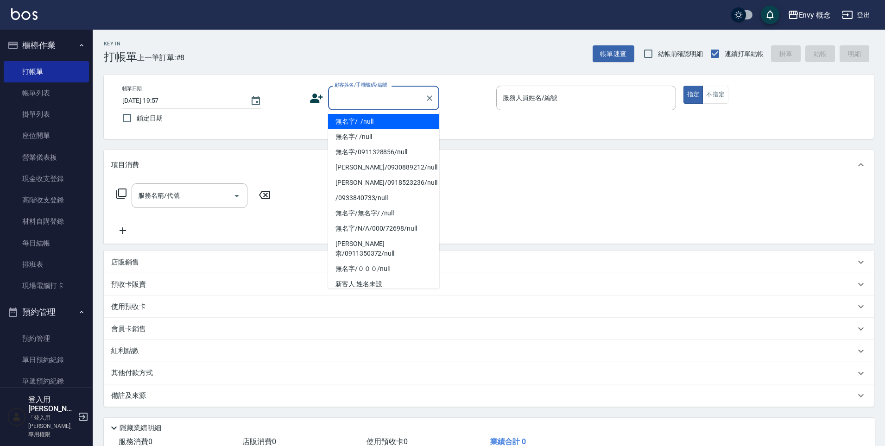
click at [391, 120] on li "無名字/ /null" at bounding box center [383, 121] width 111 height 15
type input "無名字/ /null"
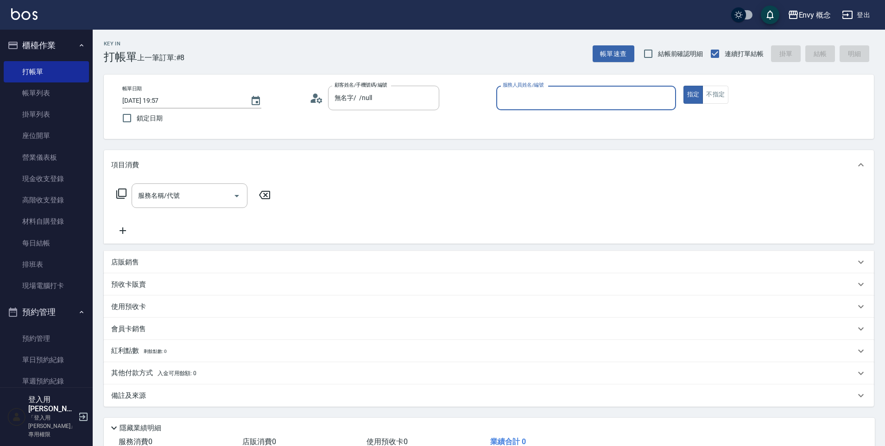
click at [598, 91] on input "服務人員姓名/編號" at bounding box center [585, 98] width 171 height 16
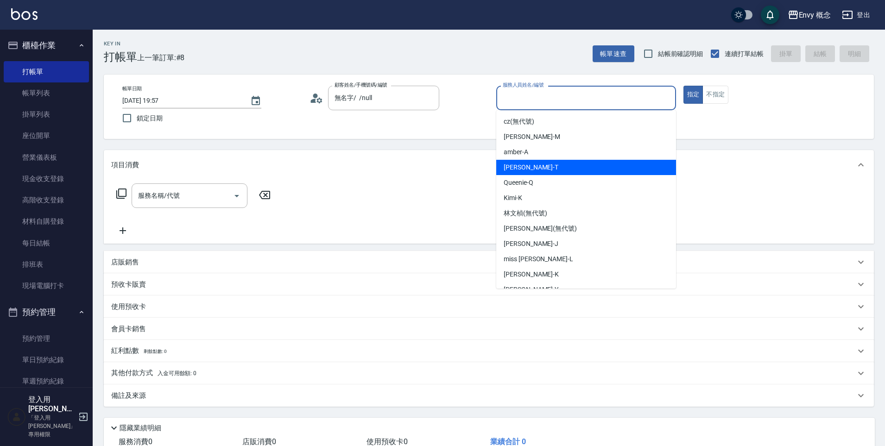
click at [550, 165] on div "Tim -T" at bounding box center [586, 167] width 180 height 15
type input "Tim-T"
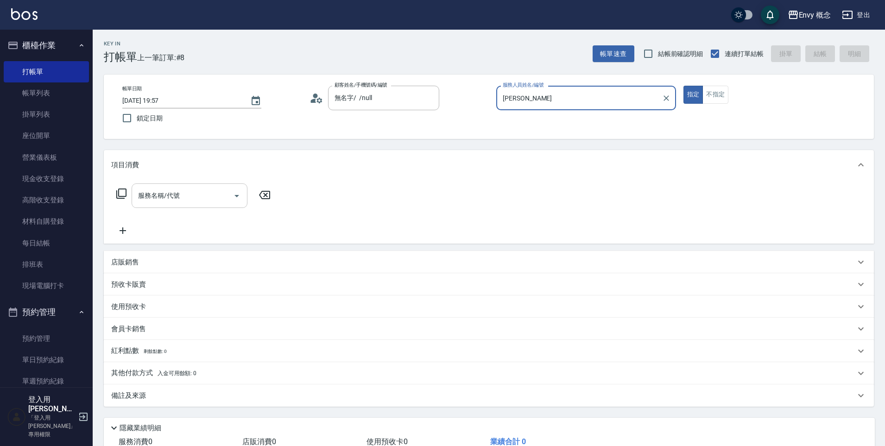
click at [180, 202] on input "服務名稱/代號" at bounding box center [183, 196] width 94 height 16
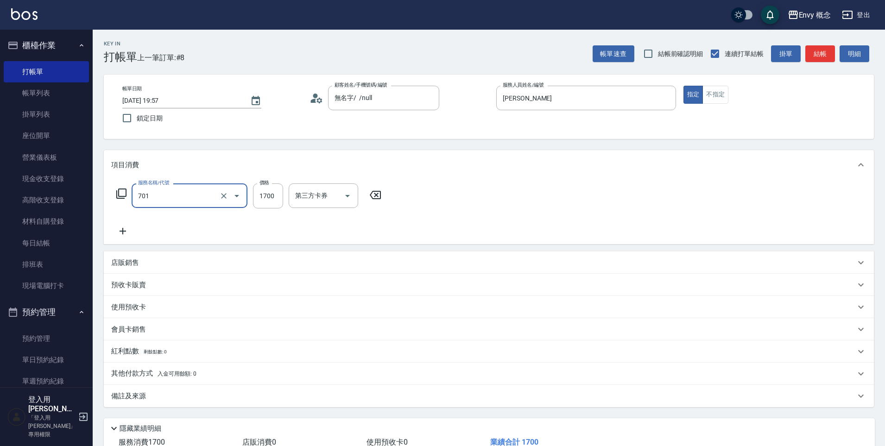
type input "701 染髮(701)"
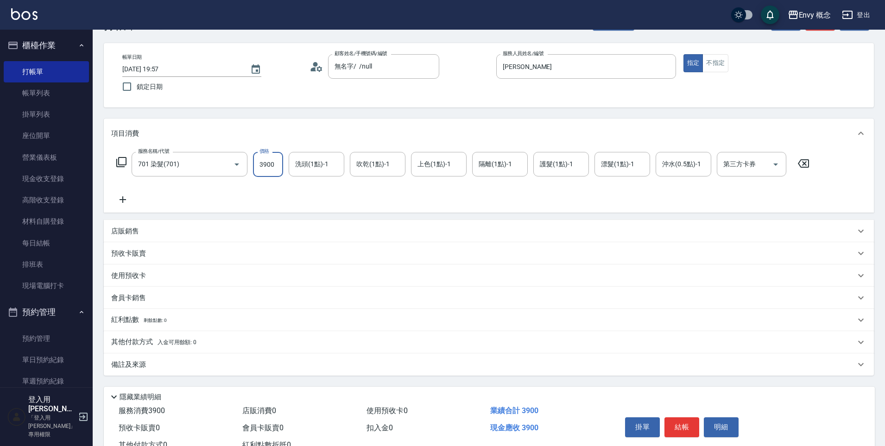
scroll to position [66, 0]
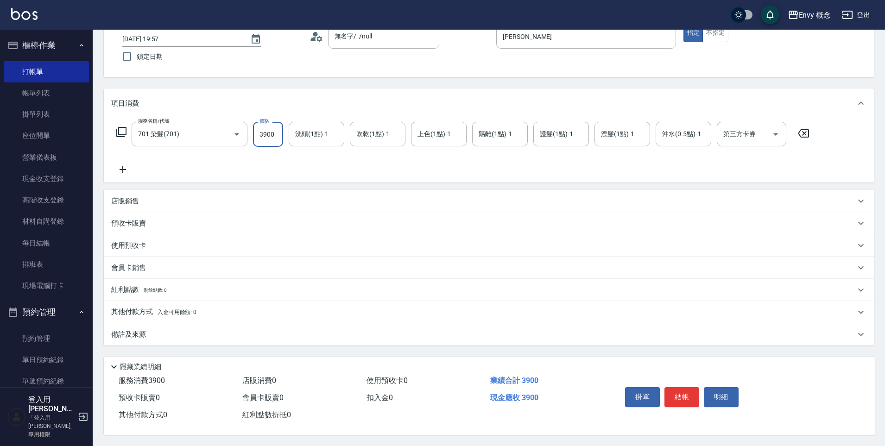
type input "3900"
click at [158, 311] on span "入金可用餘額: 0" at bounding box center [177, 312] width 39 height 6
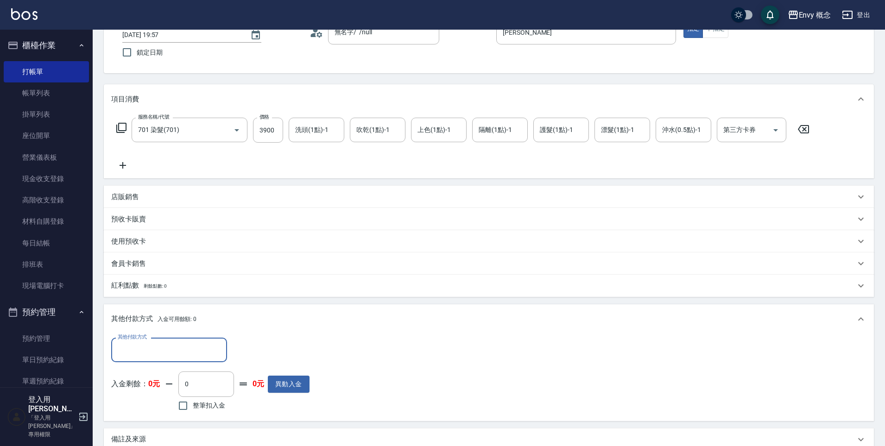
scroll to position [0, 0]
click at [169, 340] on div "其他付款方式" at bounding box center [169, 350] width 116 height 25
drag, startPoint x: 154, startPoint y: 309, endPoint x: 170, endPoint y: 313, distance: 16.2
click at [154, 309] on span "信用卡" at bounding box center [169, 310] width 116 height 15
type input "信用卡"
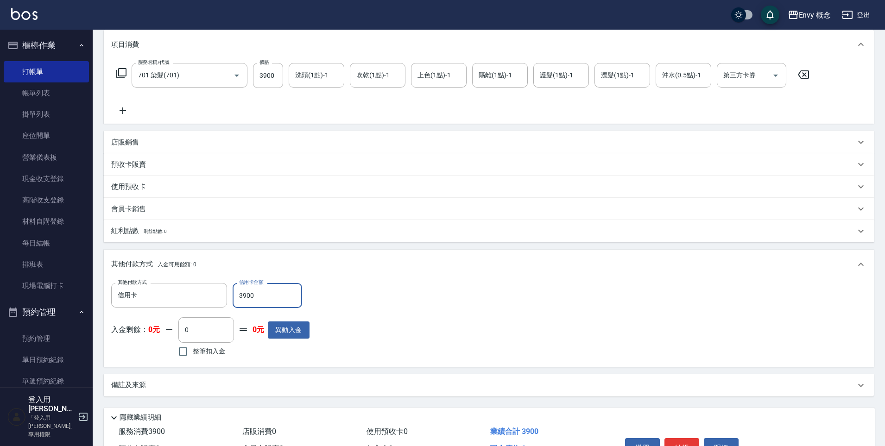
scroll to position [176, 0]
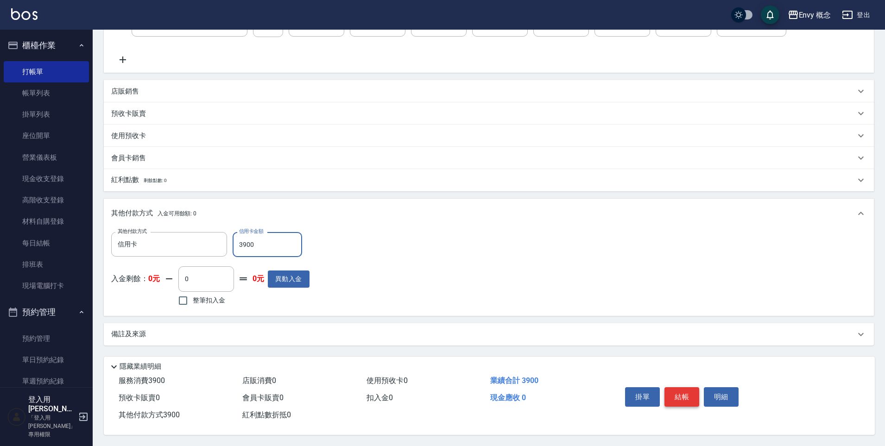
type input "3900"
click at [678, 390] on button "結帳" at bounding box center [681, 396] width 35 height 19
type input "2025/09/25 19:58"
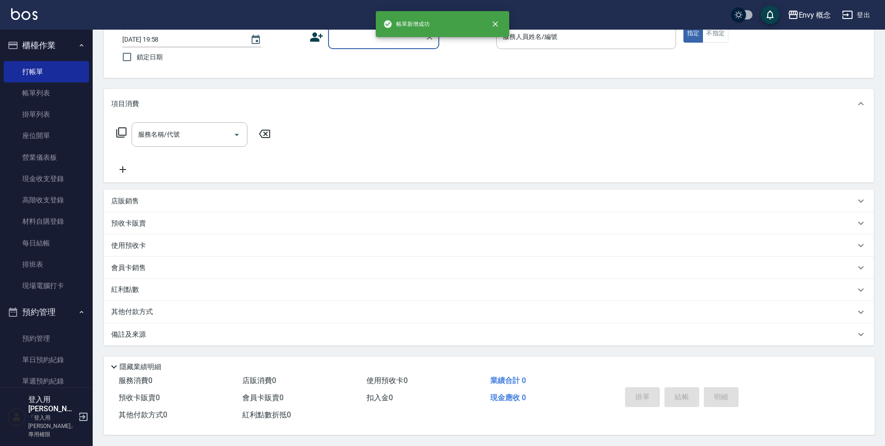
scroll to position [0, 0]
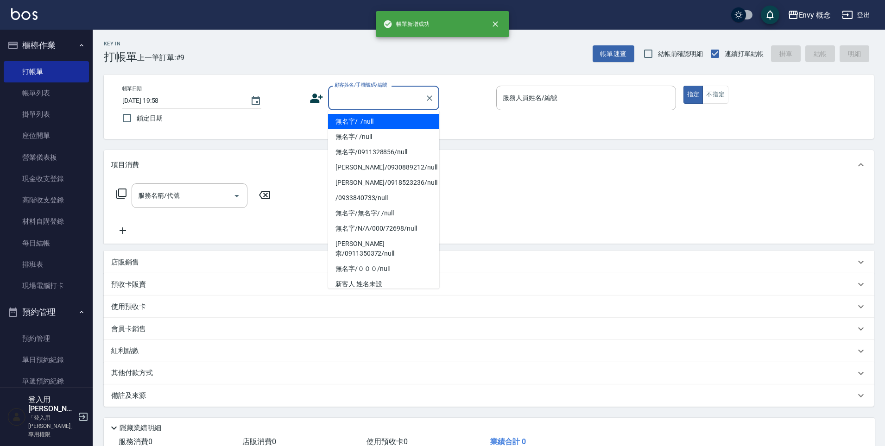
click at [353, 93] on input "顧客姓名/手機號碼/編號" at bounding box center [376, 98] width 89 height 16
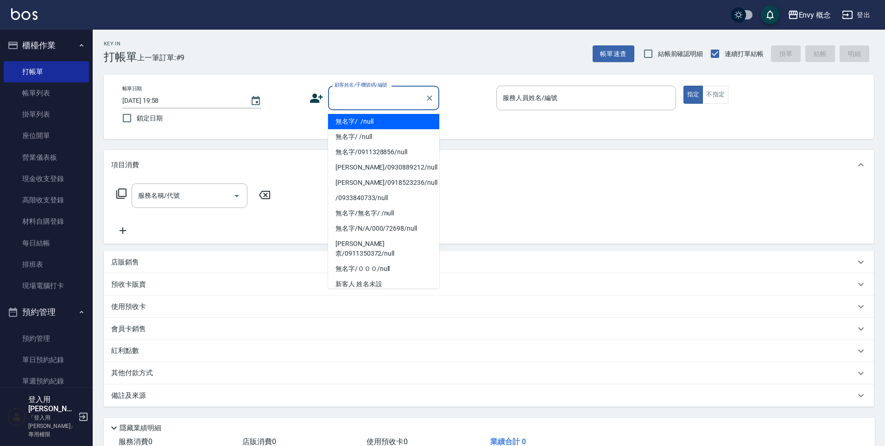
click at [384, 120] on li "無名字/ /null" at bounding box center [383, 121] width 111 height 15
type input "無名字/ /null"
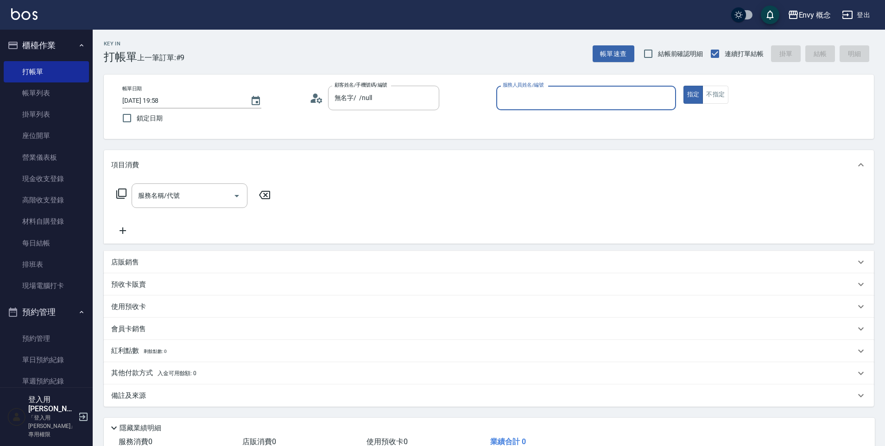
click at [561, 101] on input "服務人員姓名/編號" at bounding box center [585, 98] width 171 height 16
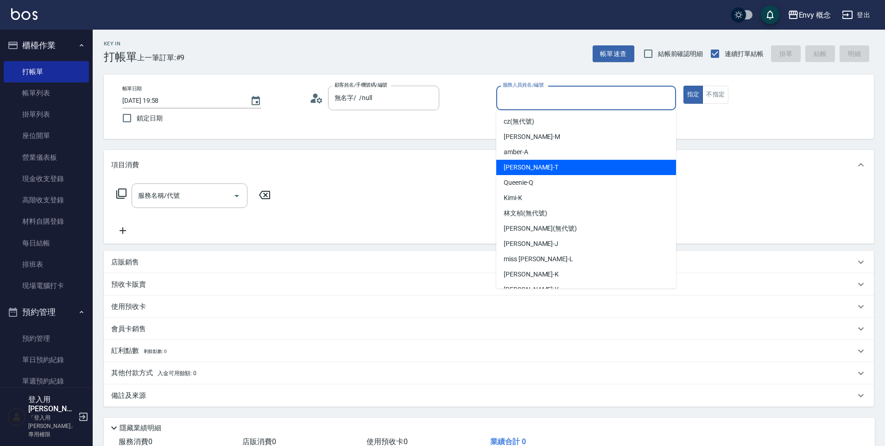
click at [552, 163] on div "Tim -T" at bounding box center [586, 167] width 180 height 15
type input "Tim-T"
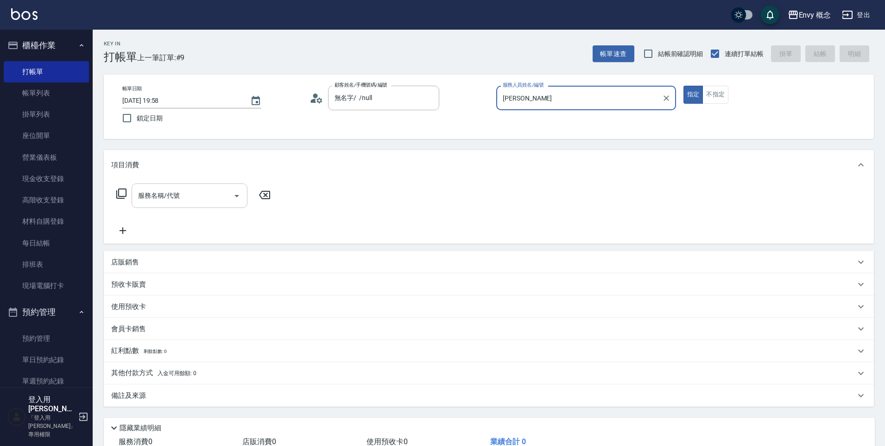
click at [193, 199] on input "服務名稱/代號" at bounding box center [183, 196] width 94 height 16
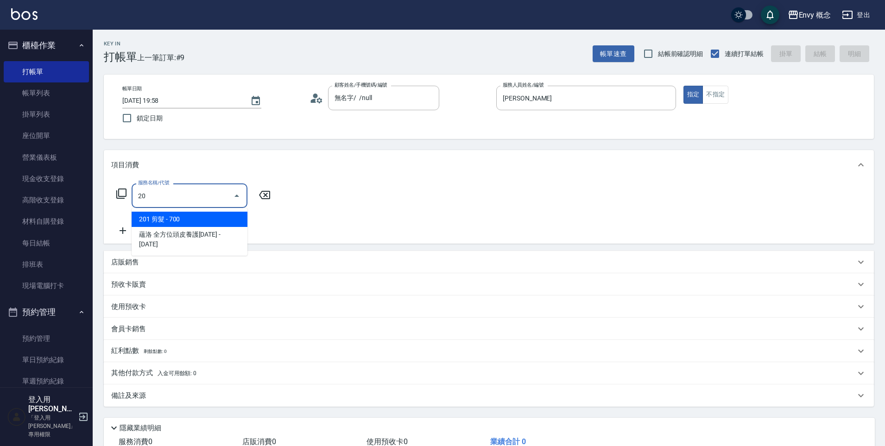
type input "2"
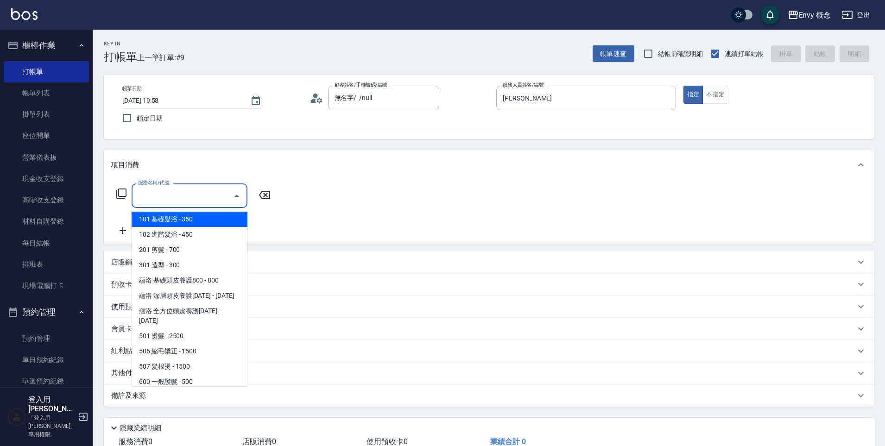
type input "101 基礎髮浴 (101)"
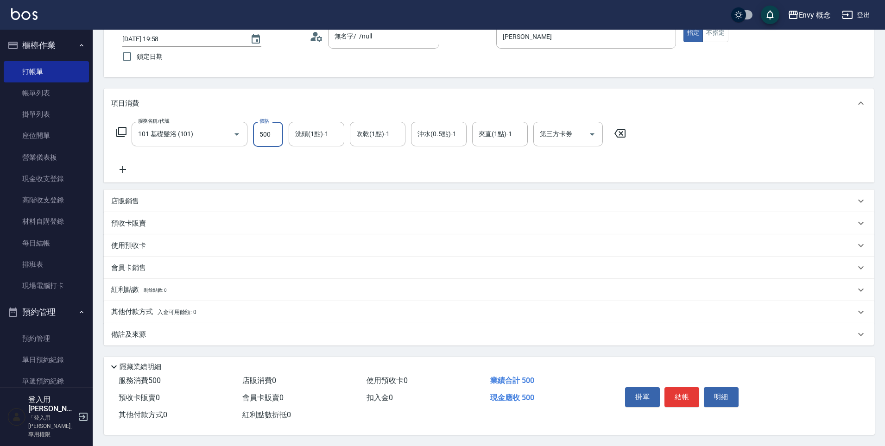
scroll to position [66, 0]
type input "500"
click at [675, 396] on button "結帳" at bounding box center [681, 396] width 35 height 19
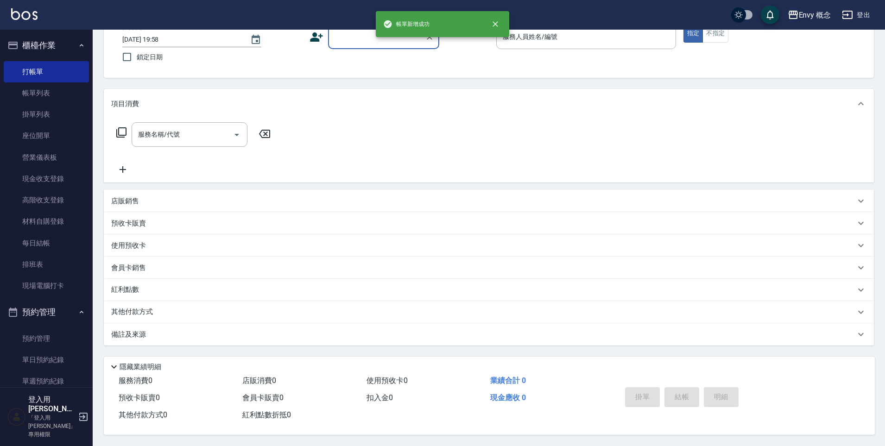
scroll to position [65, 0]
click at [43, 98] on link "帳單列表" at bounding box center [46, 92] width 85 height 21
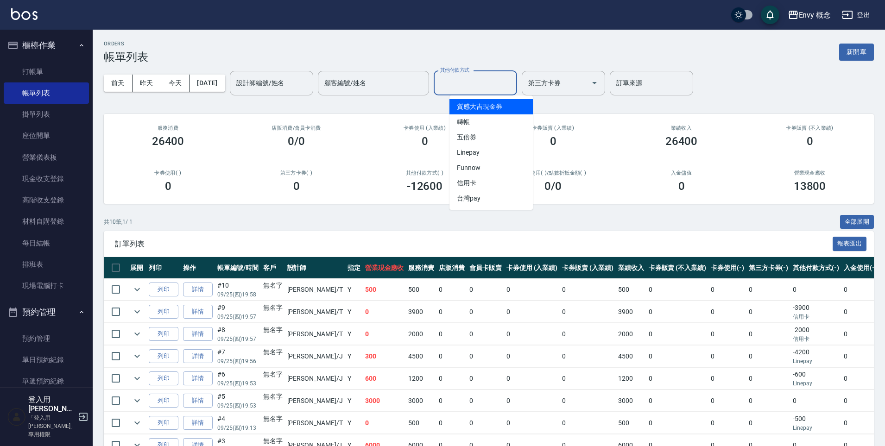
click at [474, 83] on input "其他付款方式" at bounding box center [475, 83] width 75 height 16
click at [477, 119] on span "轉帳" at bounding box center [490, 121] width 83 height 15
type input "轉帳"
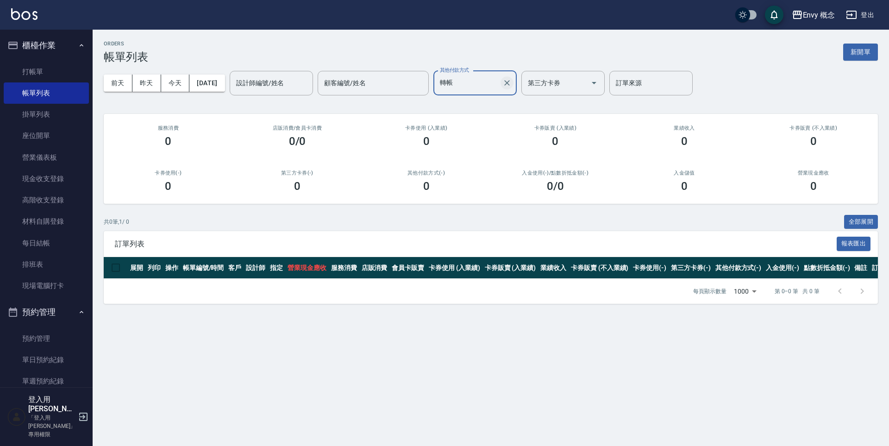
click at [514, 81] on button "Clear" at bounding box center [507, 82] width 13 height 13
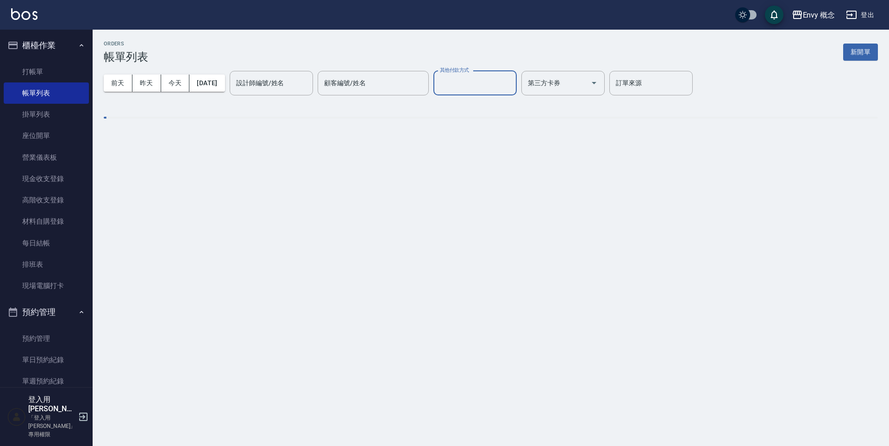
click at [510, 89] on input "其他付款方式" at bounding box center [475, 83] width 75 height 16
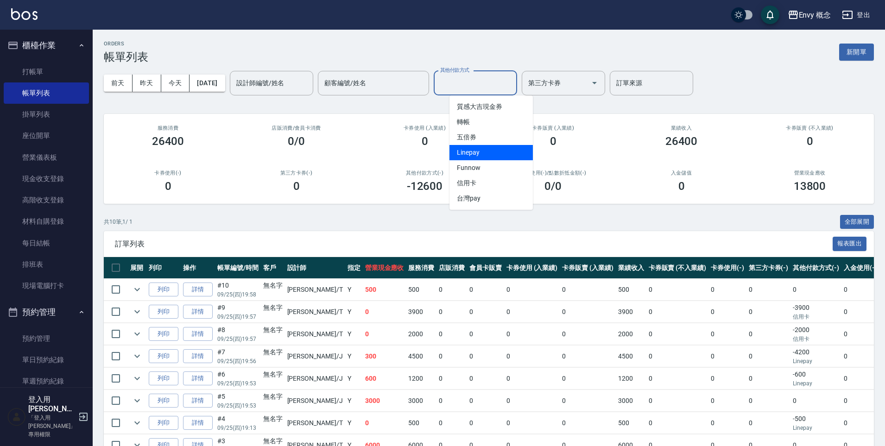
click at [473, 154] on span "Linepay" at bounding box center [490, 152] width 83 height 15
type input "Linepay"
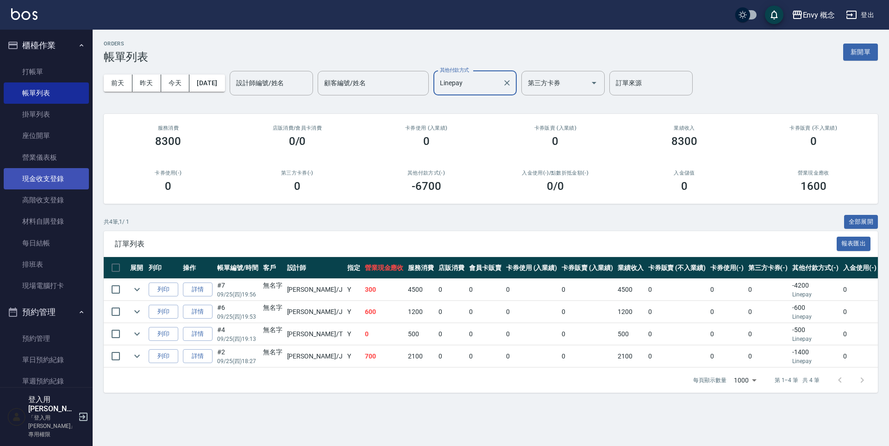
click at [55, 177] on link "現金收支登錄" at bounding box center [46, 178] width 85 height 21
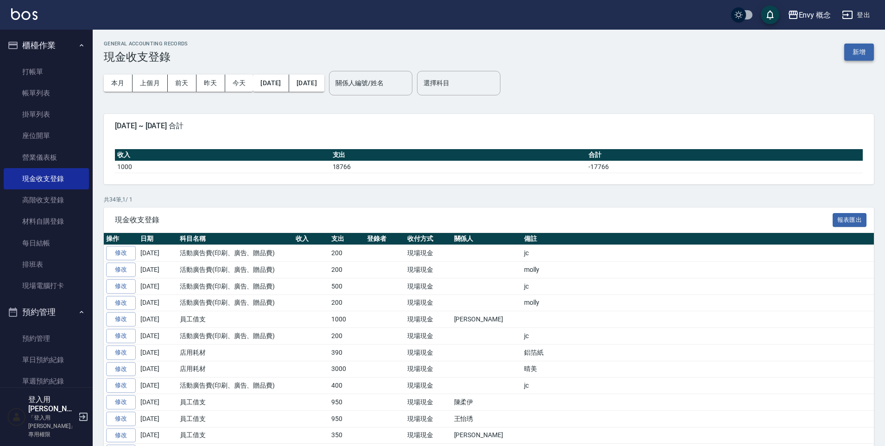
click at [867, 51] on button "新增" at bounding box center [859, 52] width 30 height 17
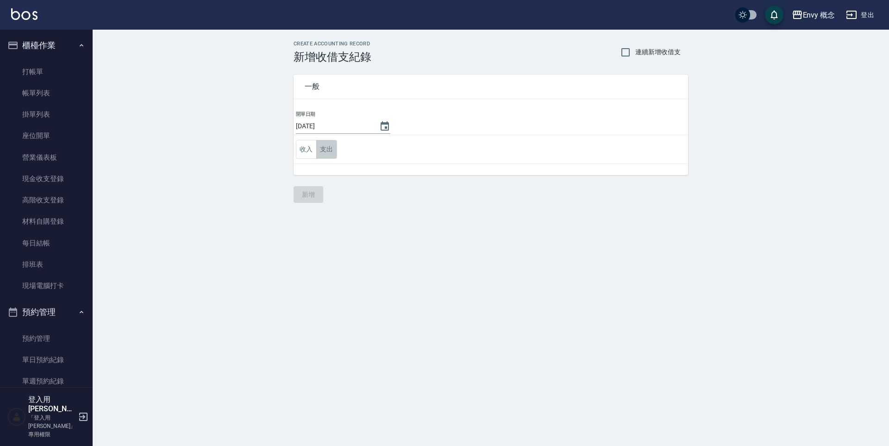
click at [333, 144] on button "支出" at bounding box center [326, 149] width 21 height 19
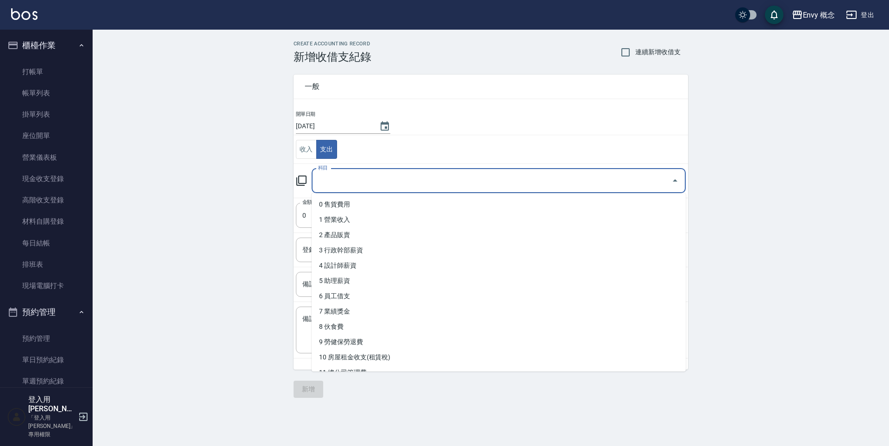
click at [385, 185] on input "科目" at bounding box center [492, 181] width 352 height 16
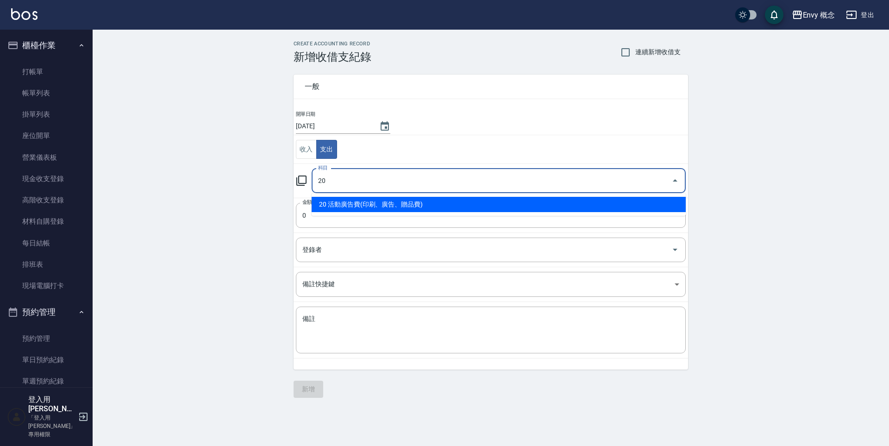
click at [404, 200] on li "20 活動廣告費(印刷、廣告、贈品費)" at bounding box center [499, 204] width 374 height 15
type input "20 活動廣告費(印刷、廣告、贈品費)"
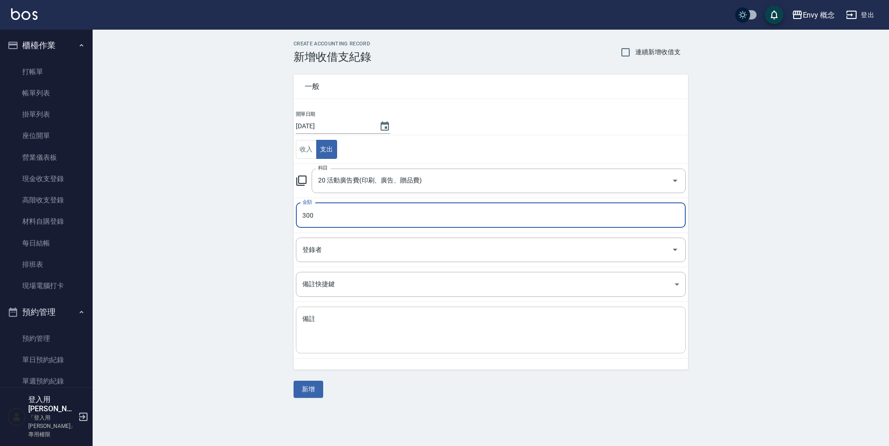
type input "300"
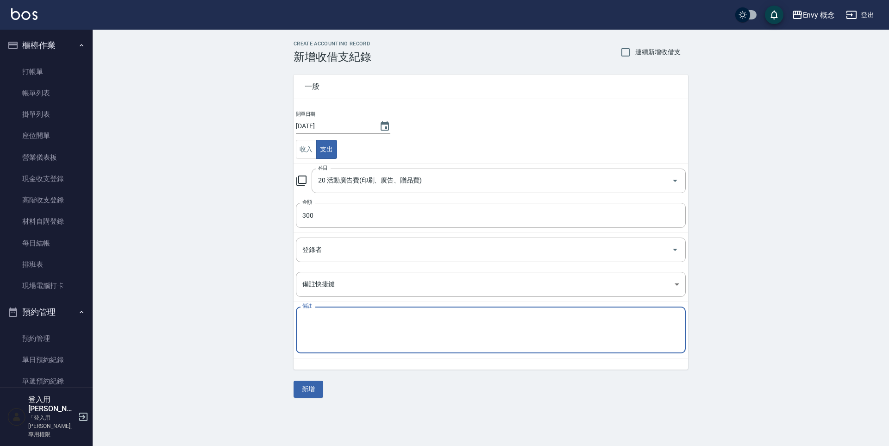
click at [384, 320] on textarea "備註" at bounding box center [491, 331] width 377 height 32
type textarea "jc"
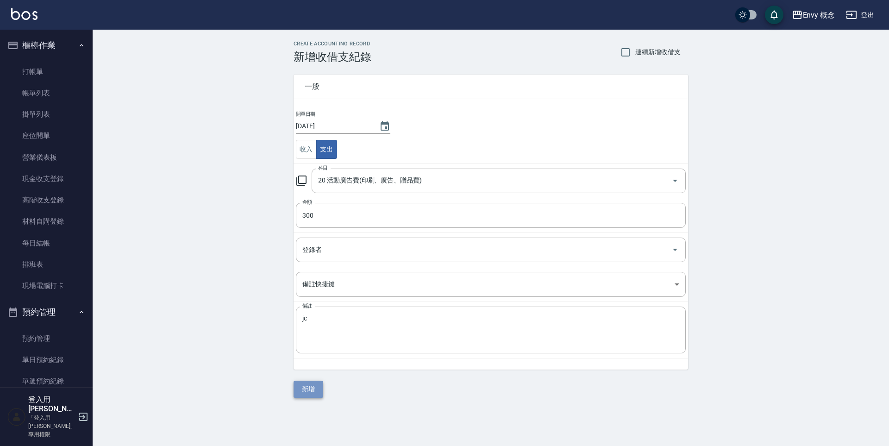
click at [304, 391] on button "新增" at bounding box center [309, 389] width 30 height 17
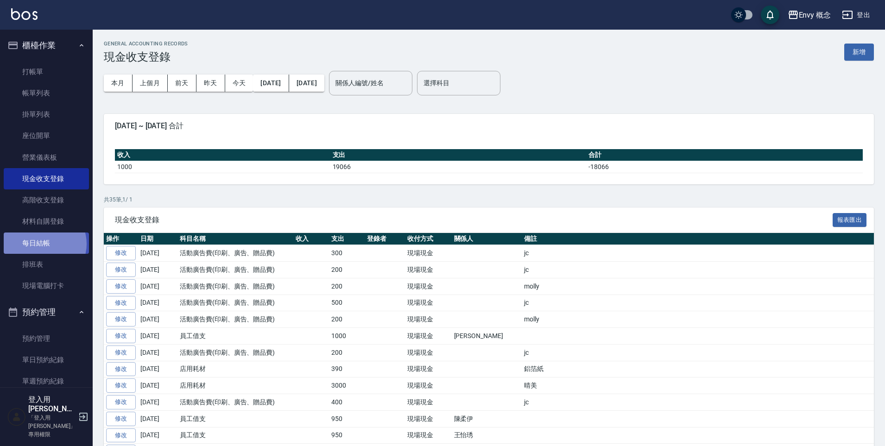
click at [44, 244] on link "每日結帳" at bounding box center [46, 243] width 85 height 21
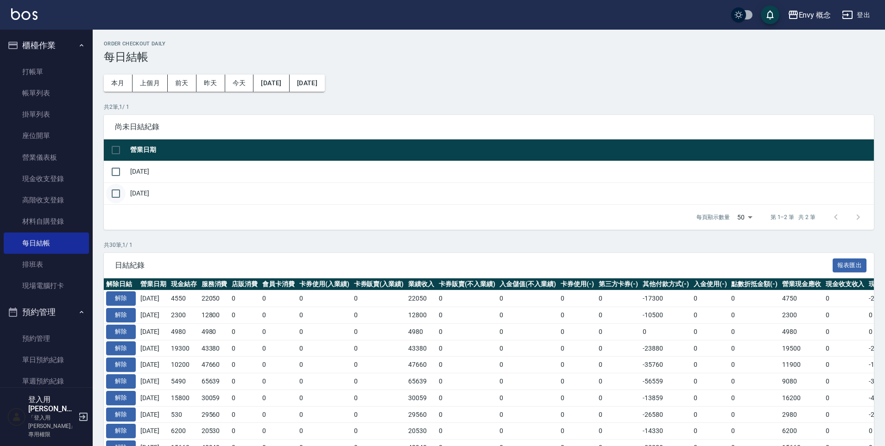
click at [112, 192] on input "checkbox" at bounding box center [115, 193] width 19 height 19
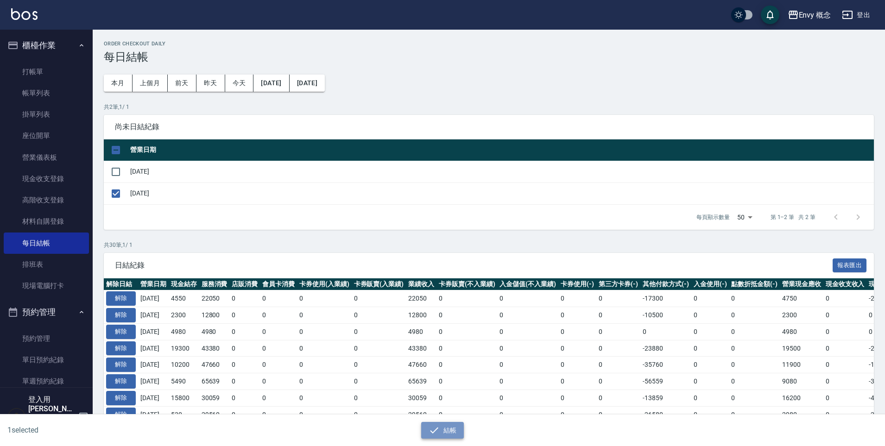
click at [448, 433] on button "結帳" at bounding box center [442, 430] width 43 height 17
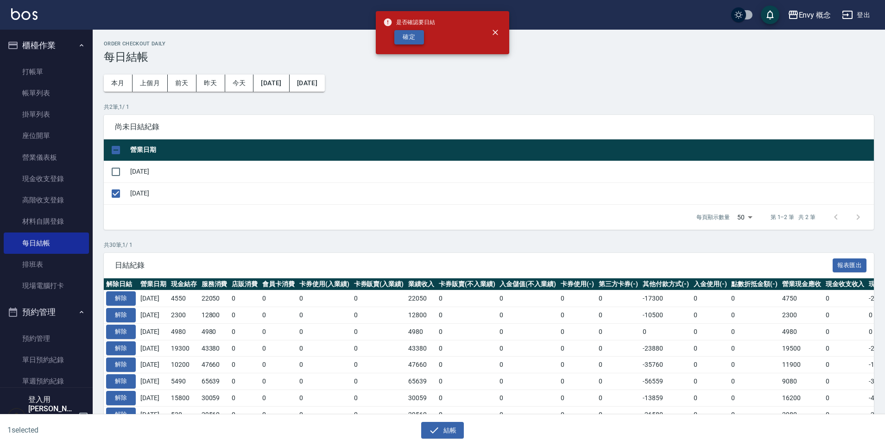
click at [405, 36] on button "確定" at bounding box center [409, 37] width 30 height 14
checkbox input "false"
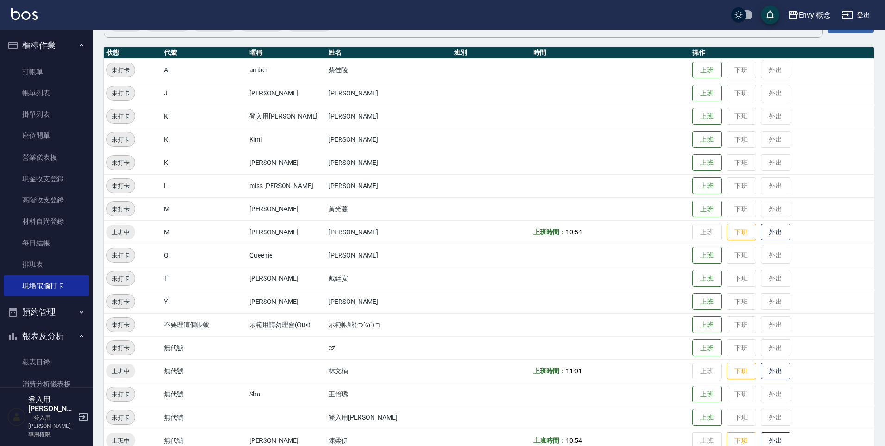
scroll to position [109, 0]
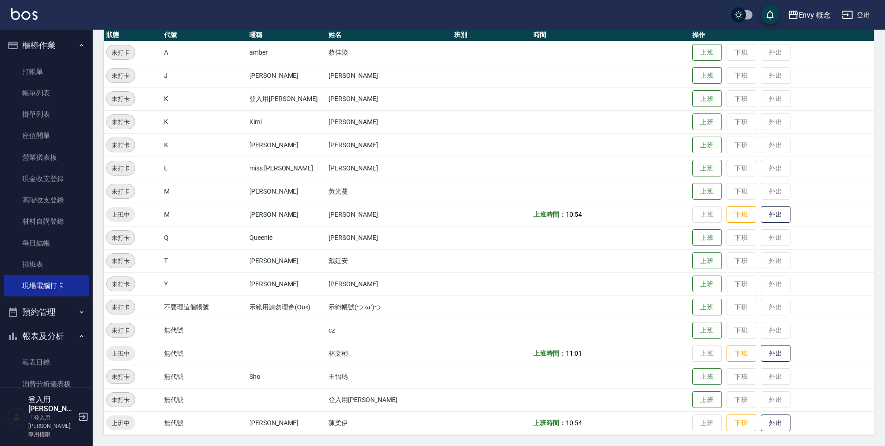
scroll to position [109, 0]
